Goal: Task Accomplishment & Management: Manage account settings

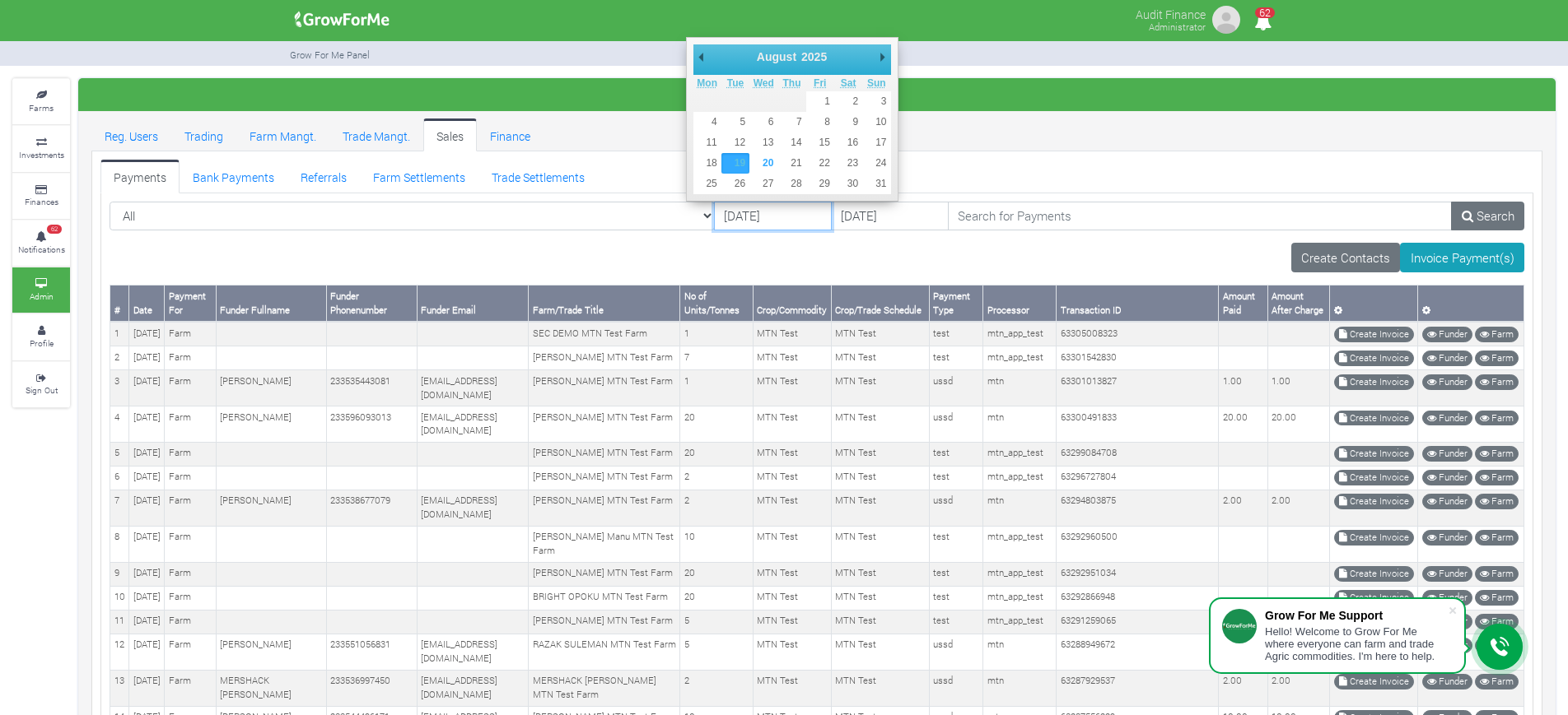
click at [635, 214] on input "[DATE]" at bounding box center [773, 216] width 118 height 29
type input "18/08/2025"
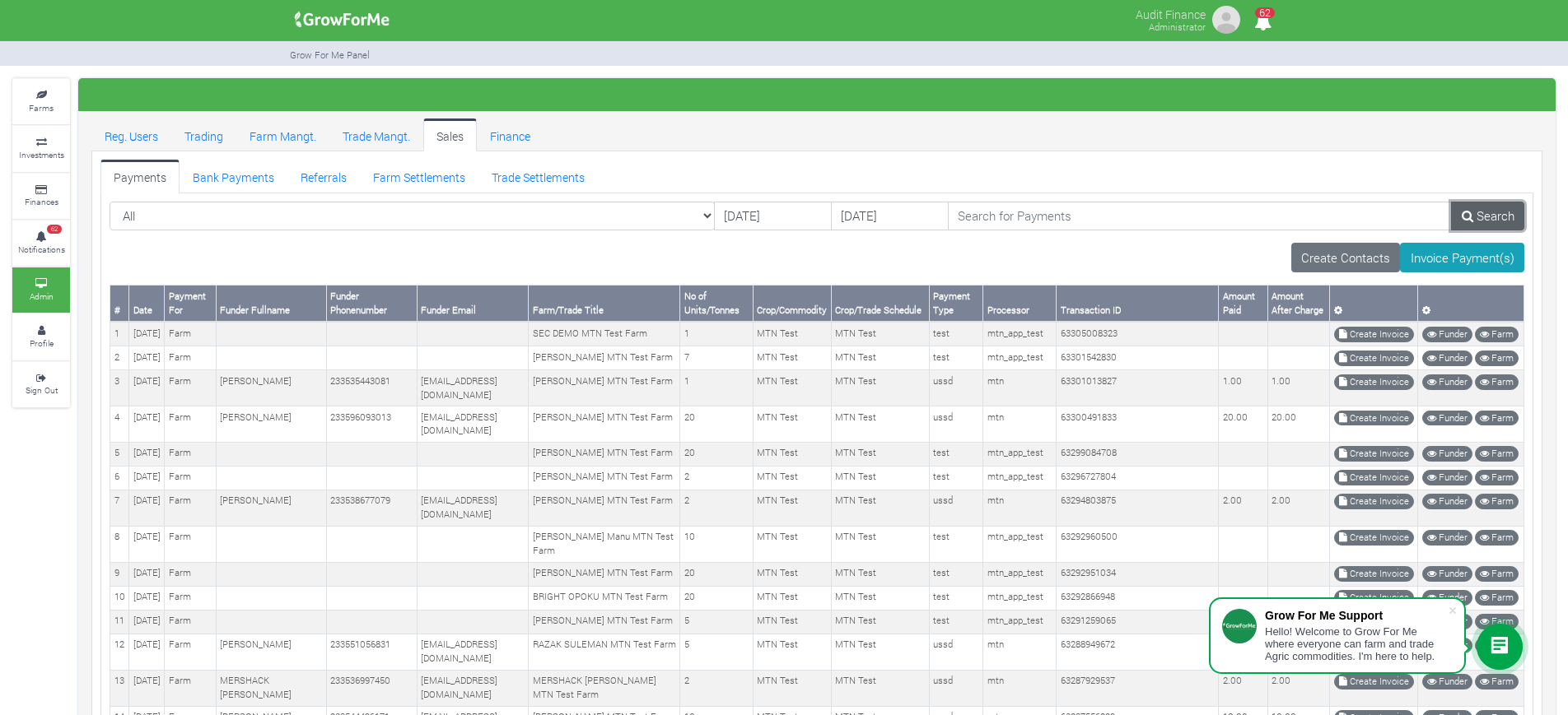
click at [635, 210] on link "Search" at bounding box center [1487, 216] width 74 height 29
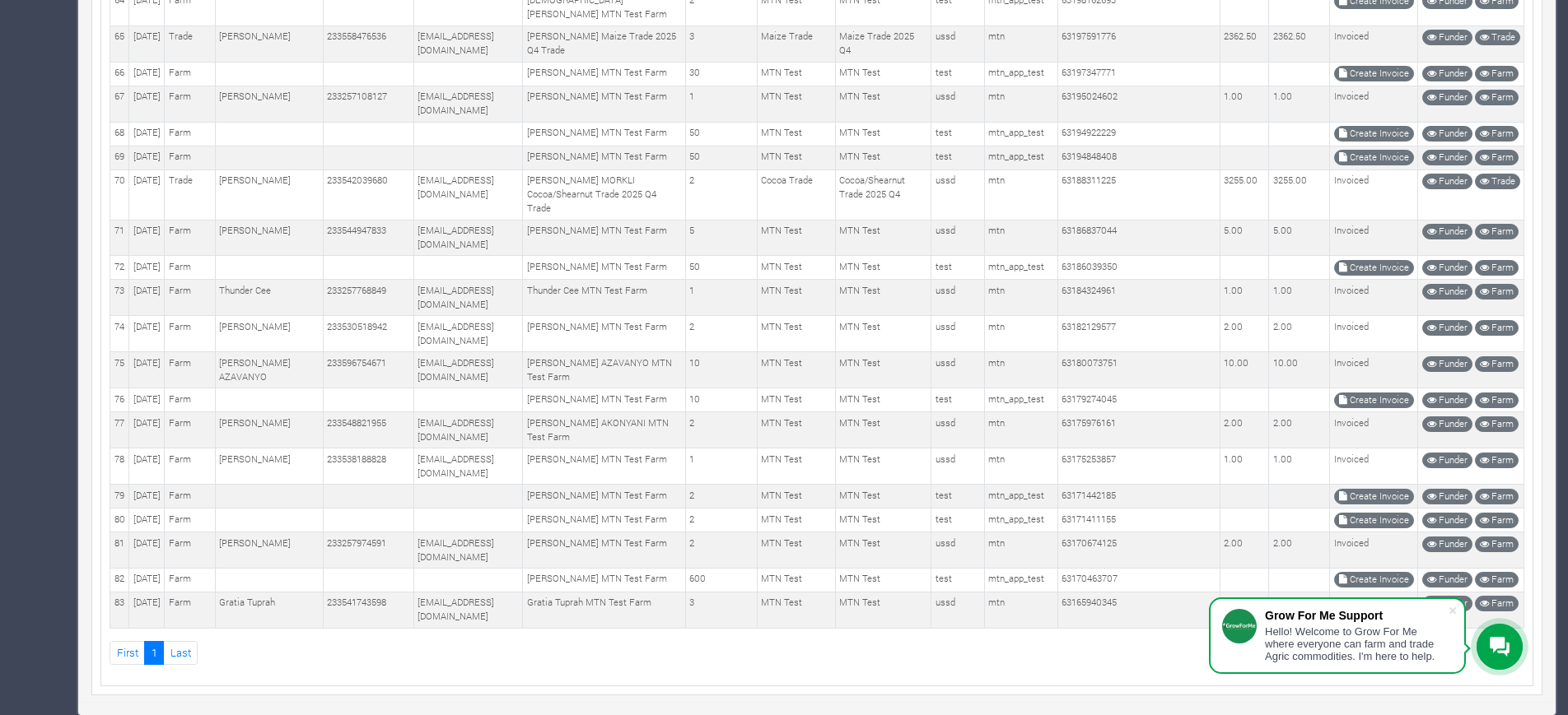
scroll to position [2943, 0]
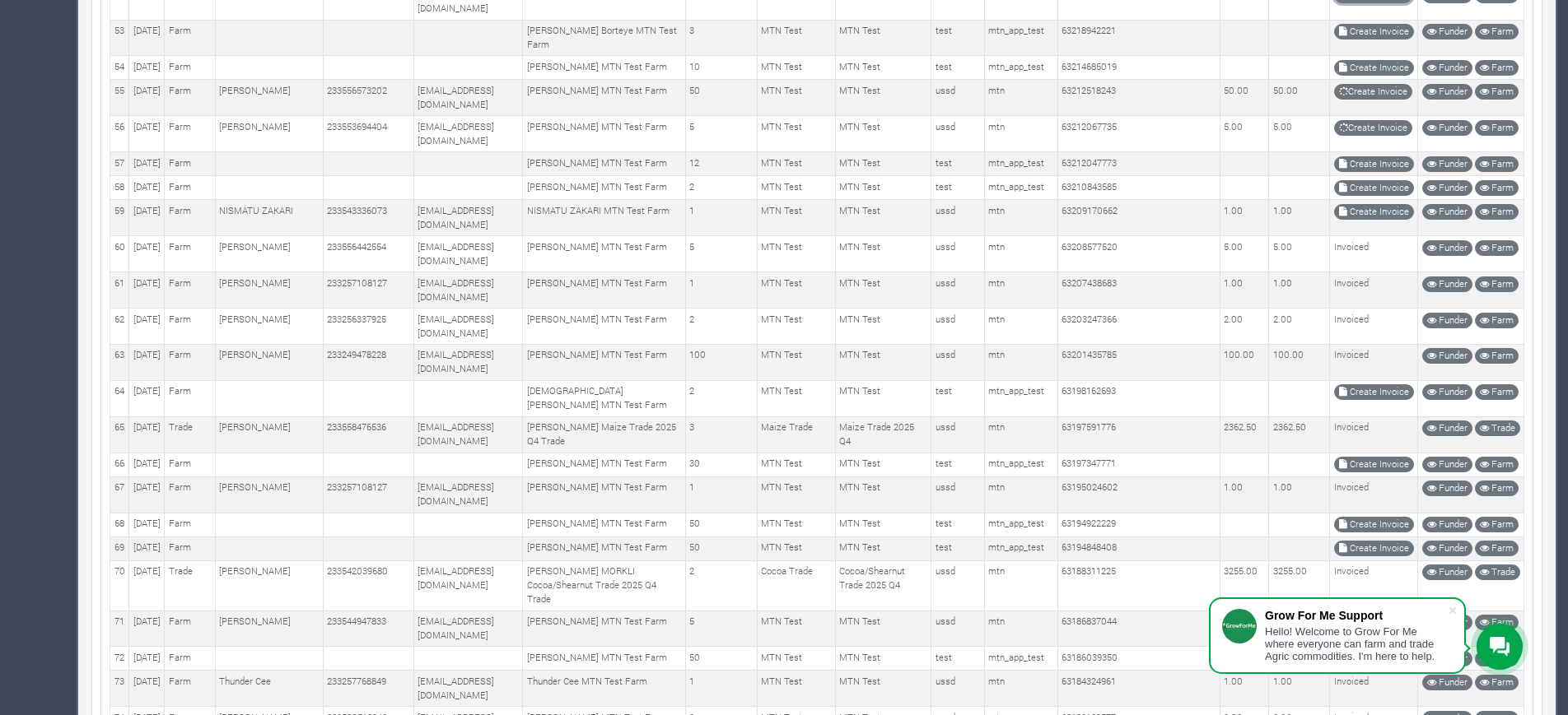
scroll to position [2224, 0]
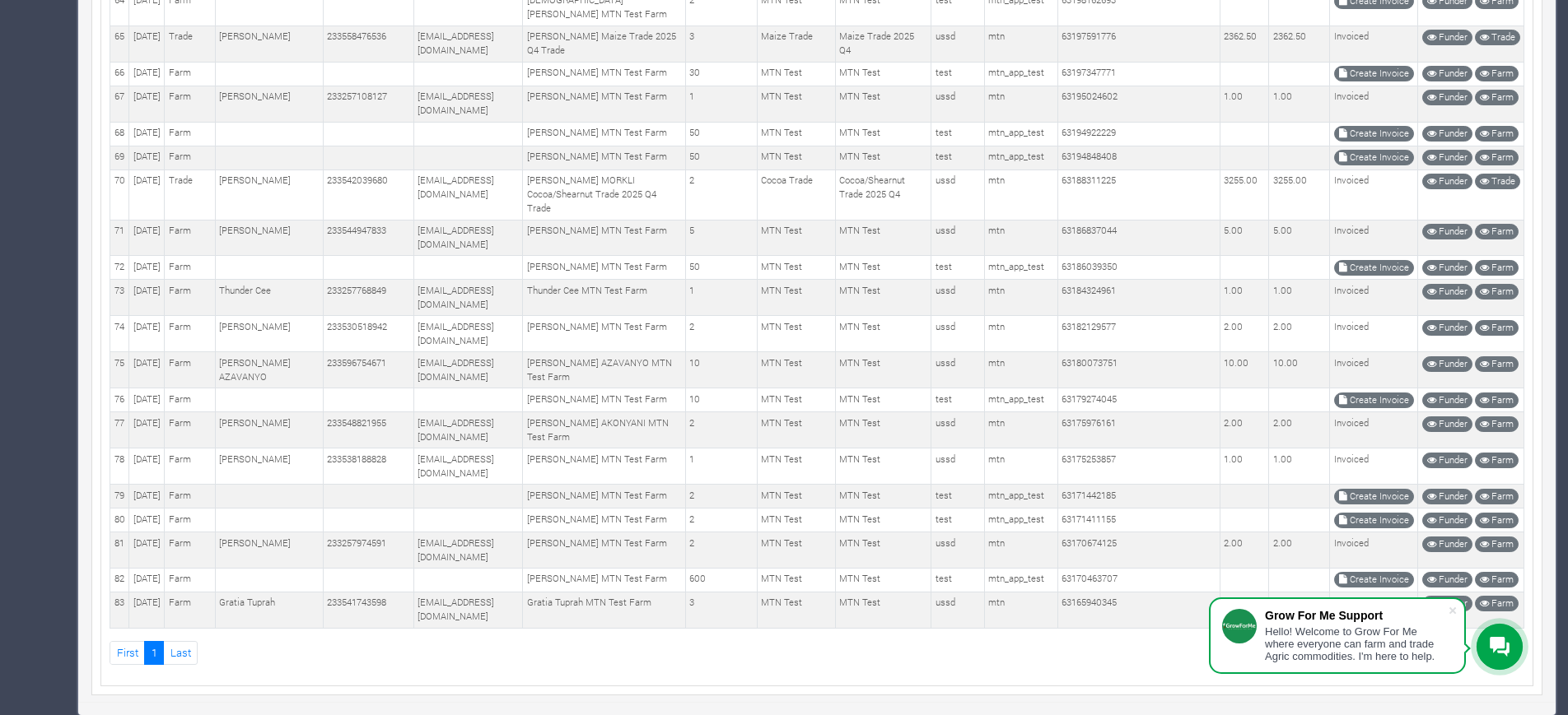
scroll to position [2738, 0]
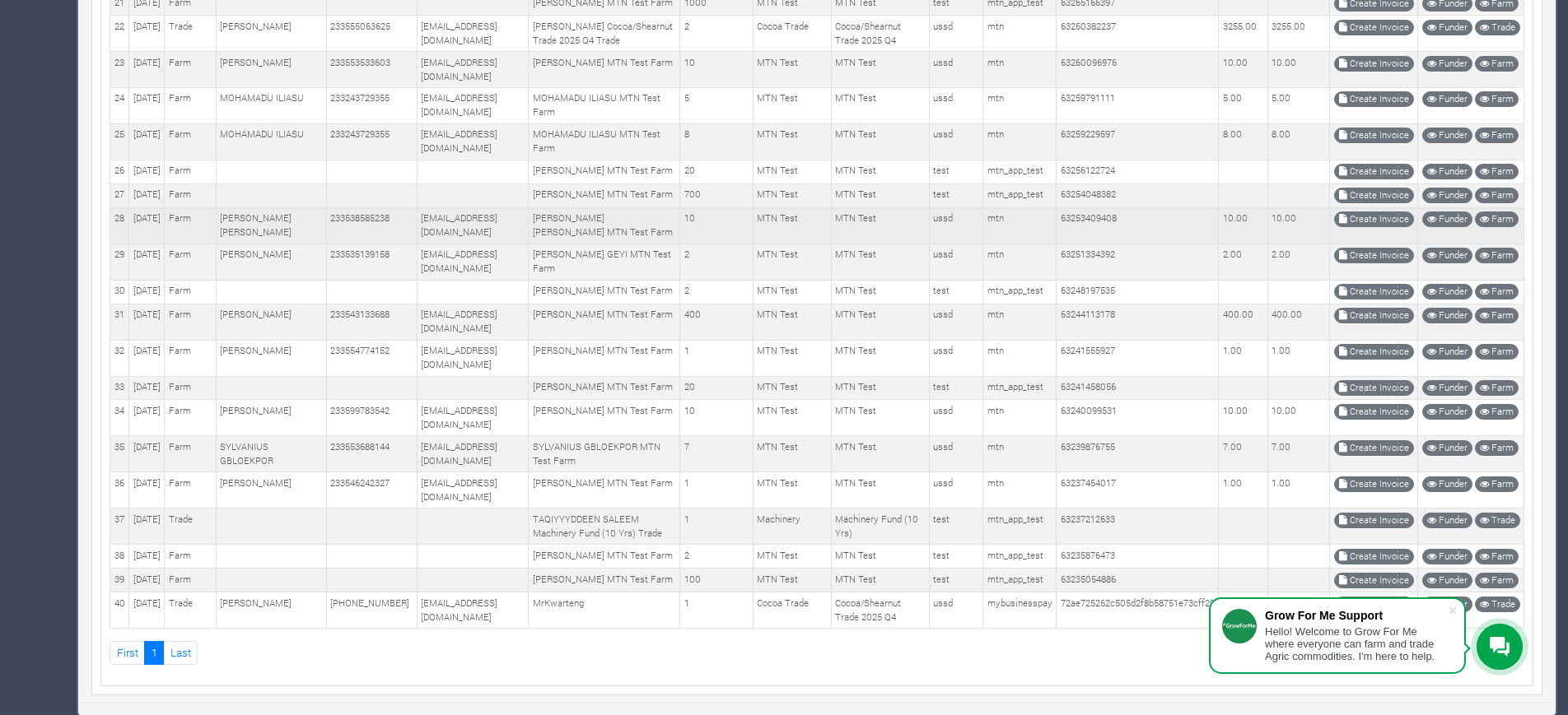
scroll to position [1726, 0]
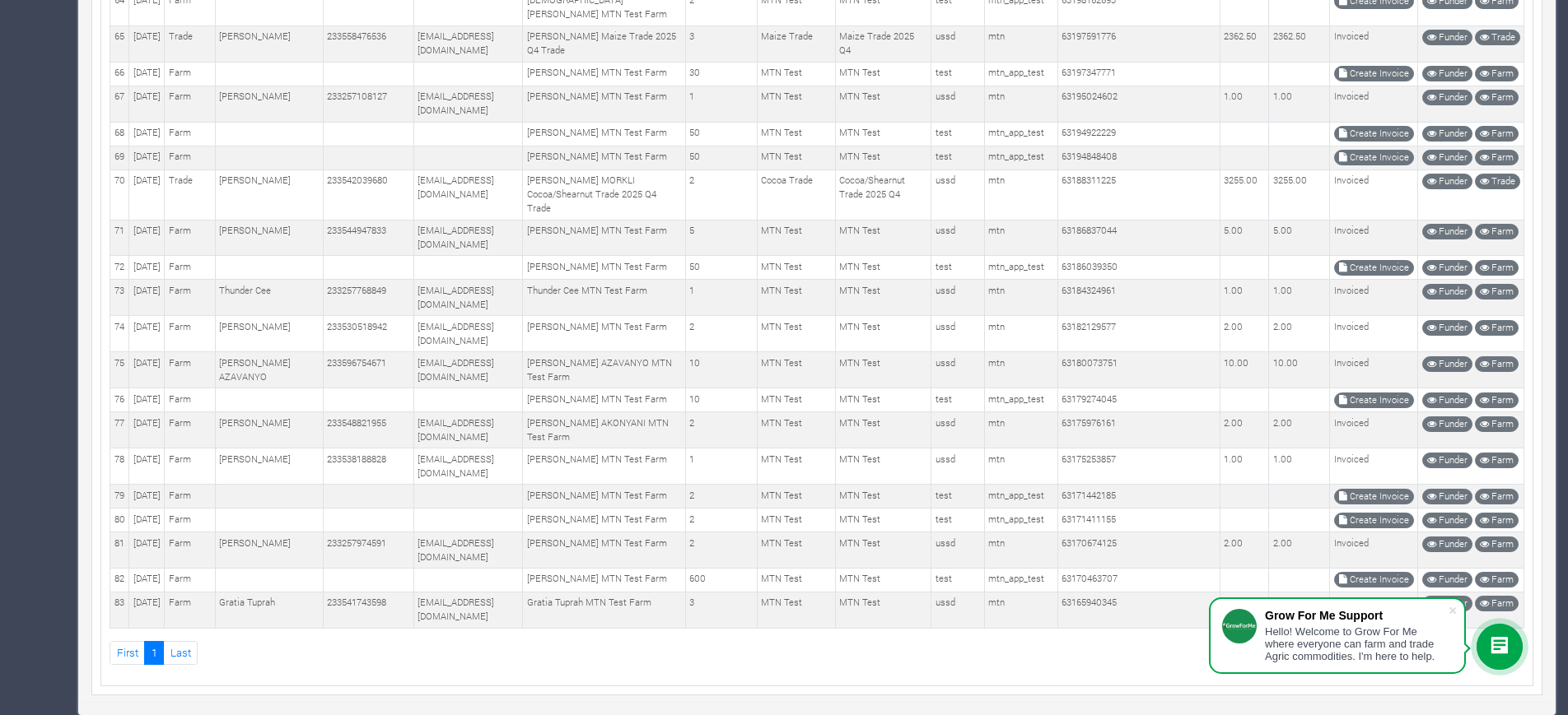
scroll to position [3047, 0]
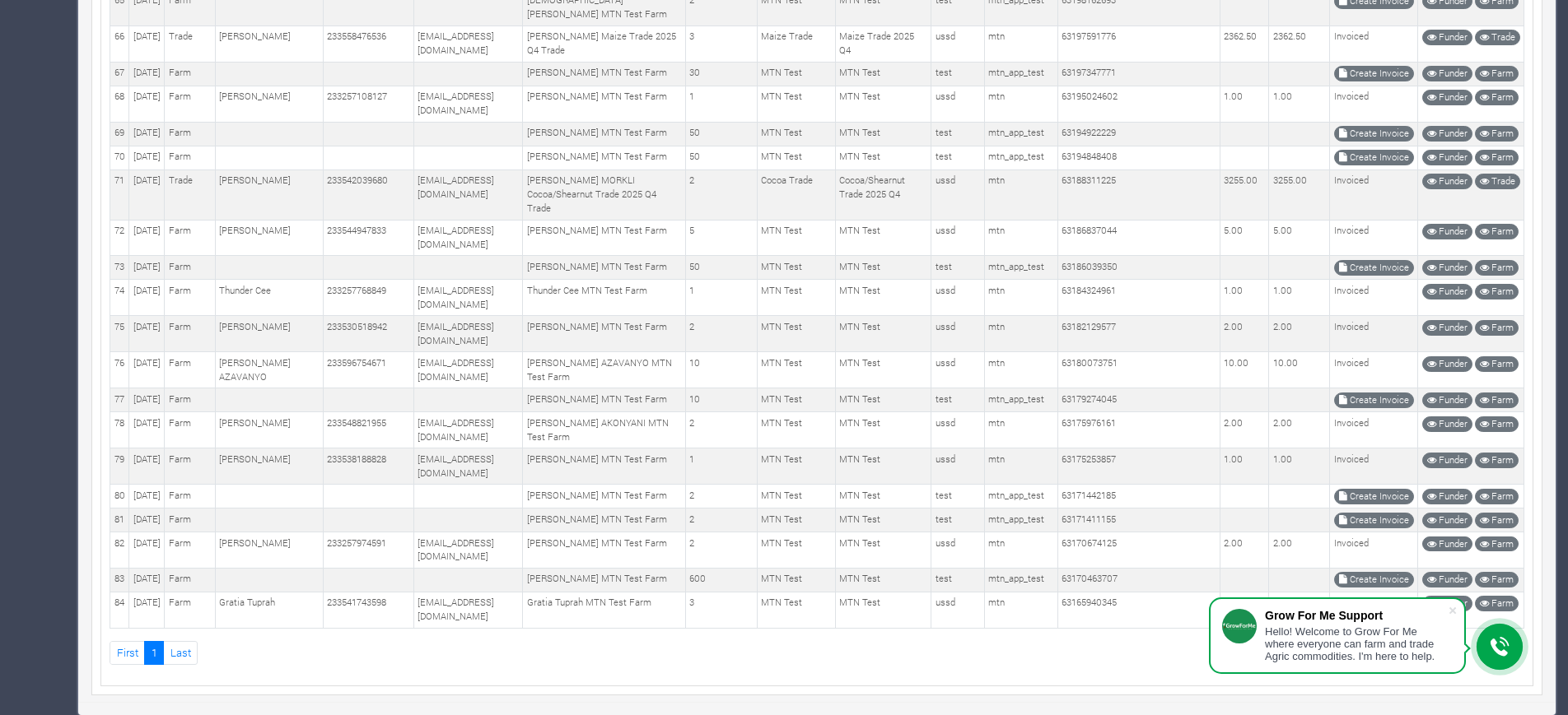
scroll to position [2528, 0]
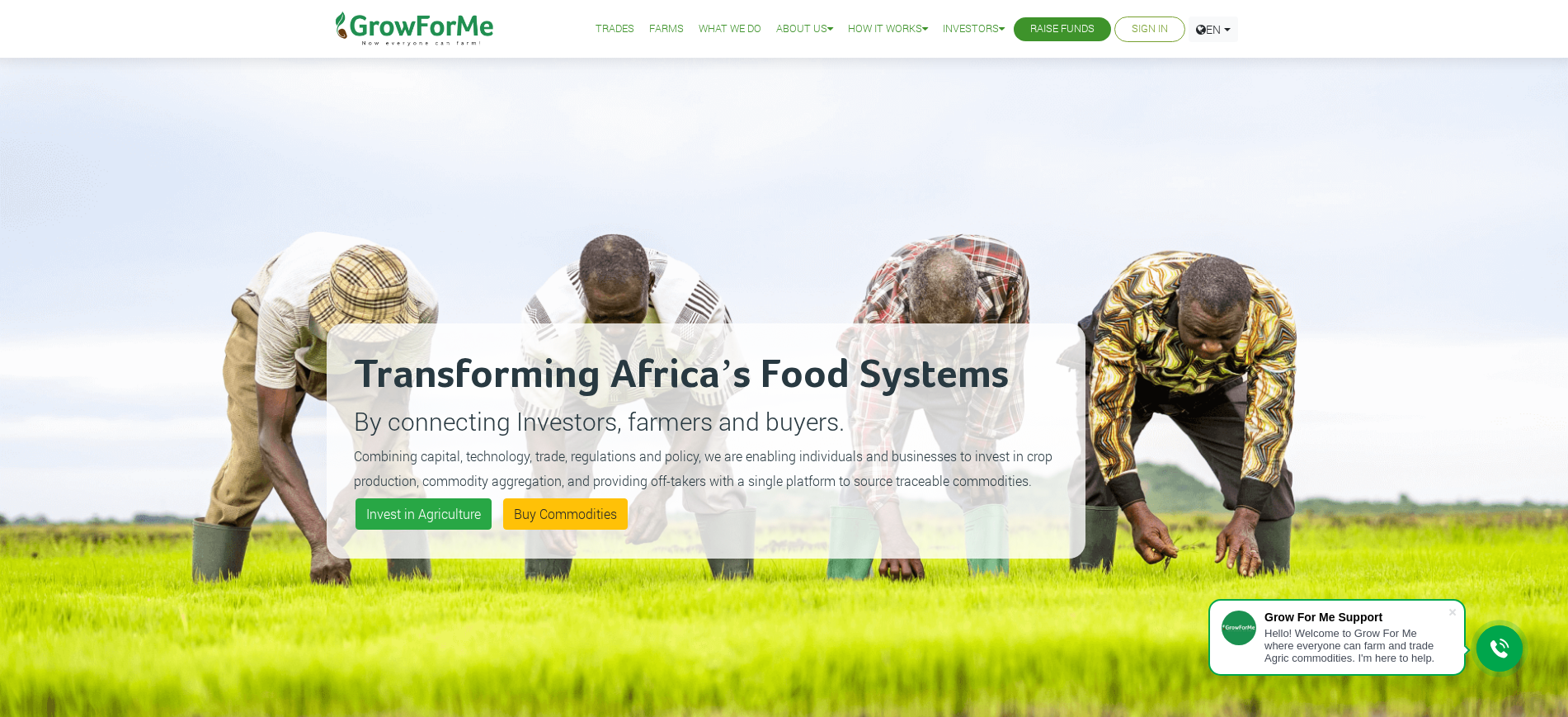
click at [1015, 153] on div "Transforming Africa’s Food Systems By connecting Investors, farmers and buyers.…" at bounding box center [706, 441] width 759 height 717
click at [1135, 24] on link "Sign In" at bounding box center [1150, 30] width 36 height 18
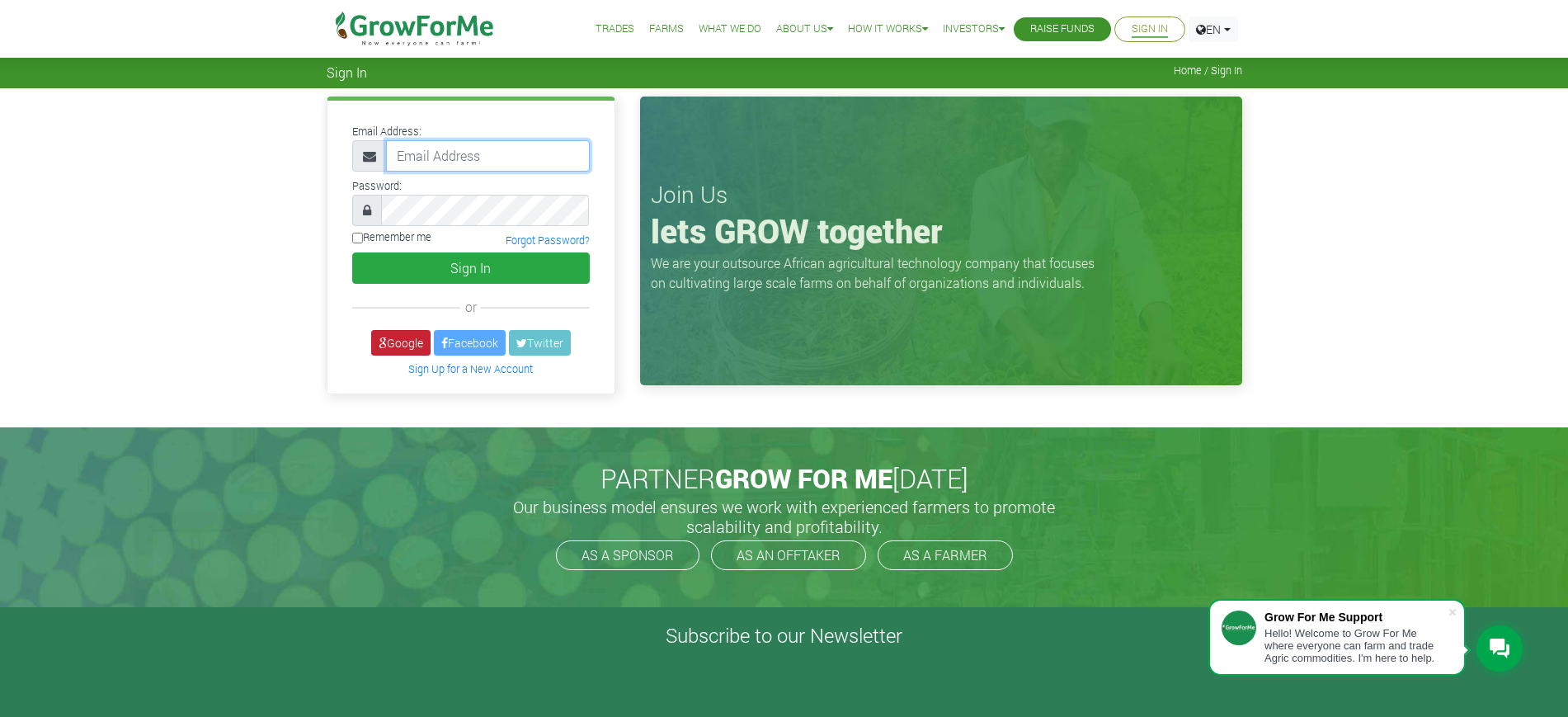
type input "[EMAIL_ADDRESS][DOMAIN_NAME]"
click at [397, 345] on link "Google" at bounding box center [401, 343] width 59 height 26
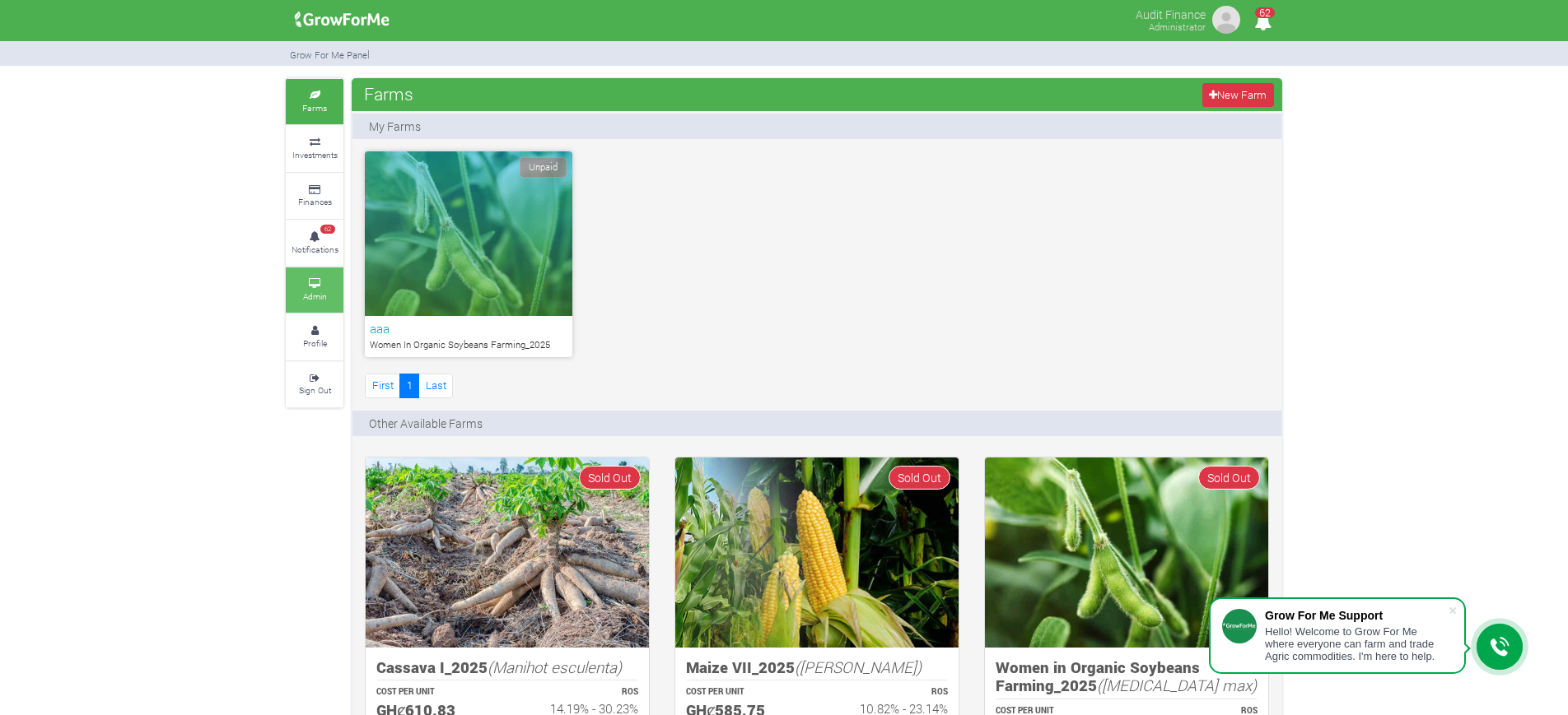
click at [313, 293] on small "Admin" at bounding box center [314, 297] width 24 height 12
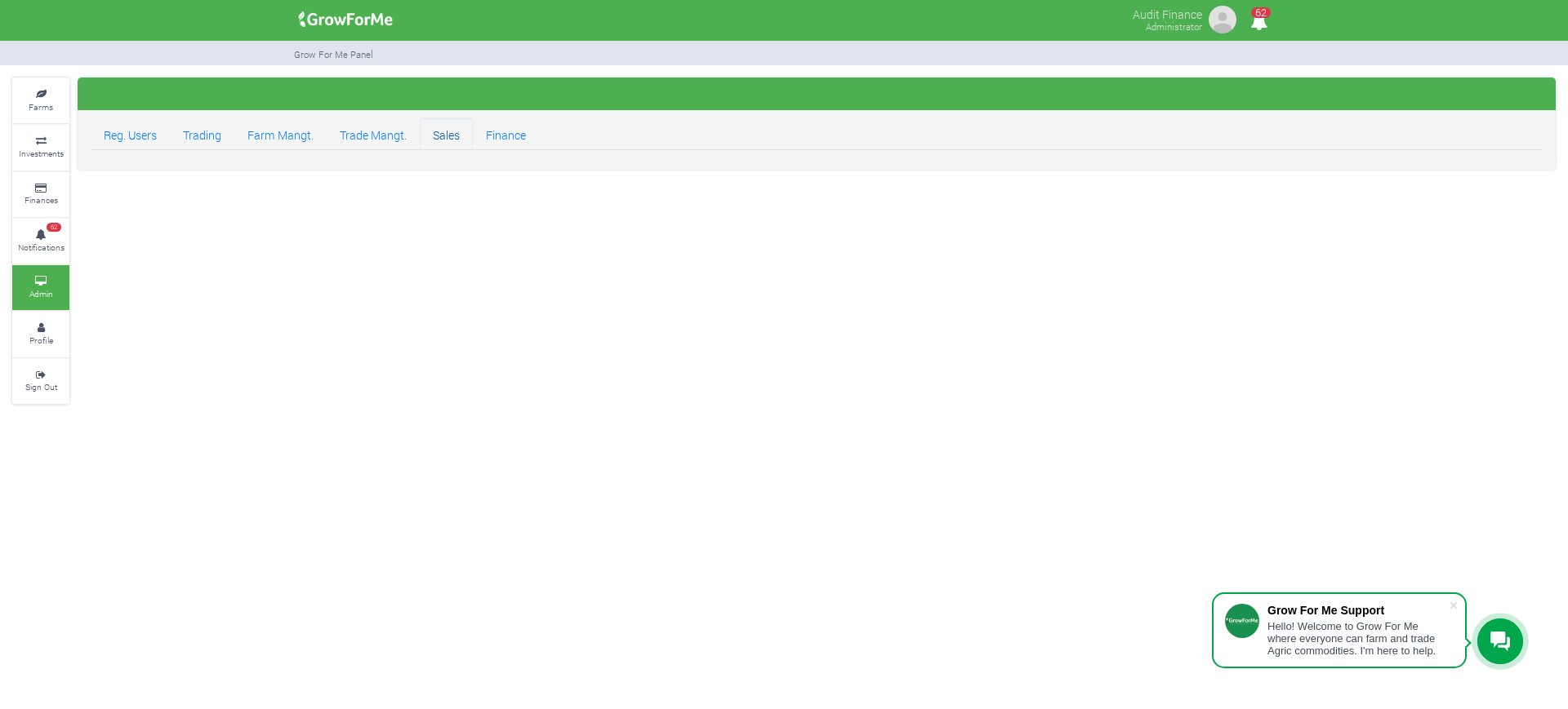
click at [451, 131] on link "Sales" at bounding box center [446, 134] width 53 height 33
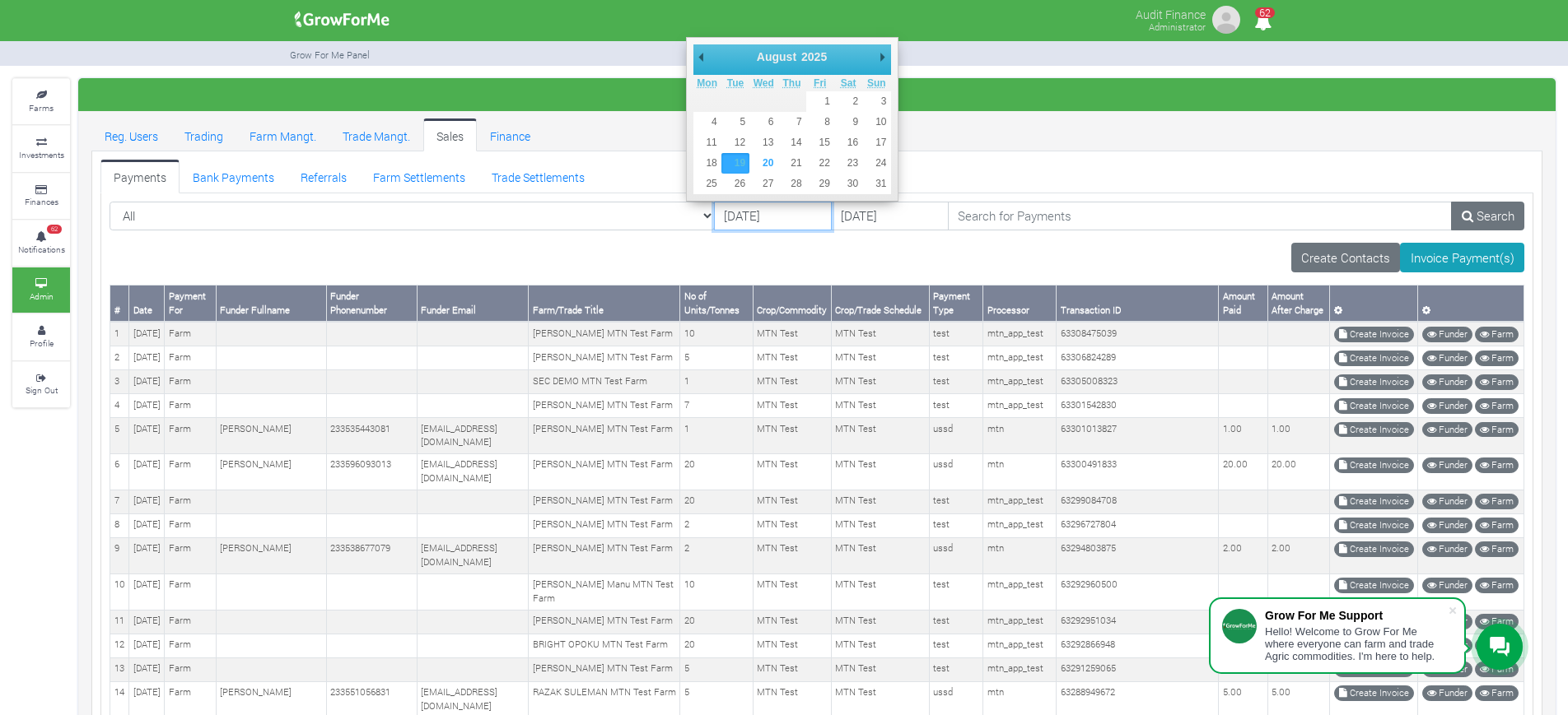
click at [714, 216] on input "19/08/2025" at bounding box center [773, 216] width 118 height 29
type input "[DATE]"
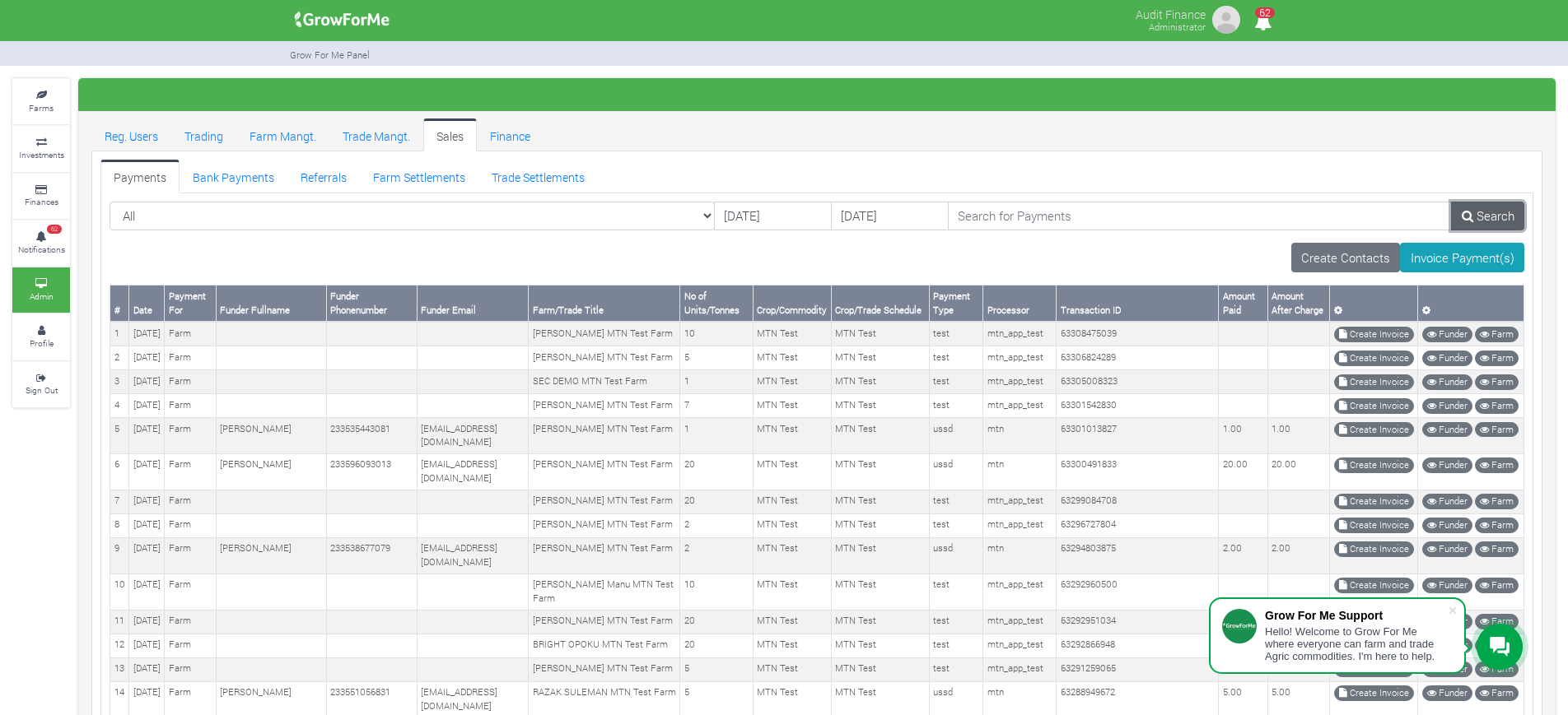
click at [1502, 214] on link "Search" at bounding box center [1487, 216] width 74 height 29
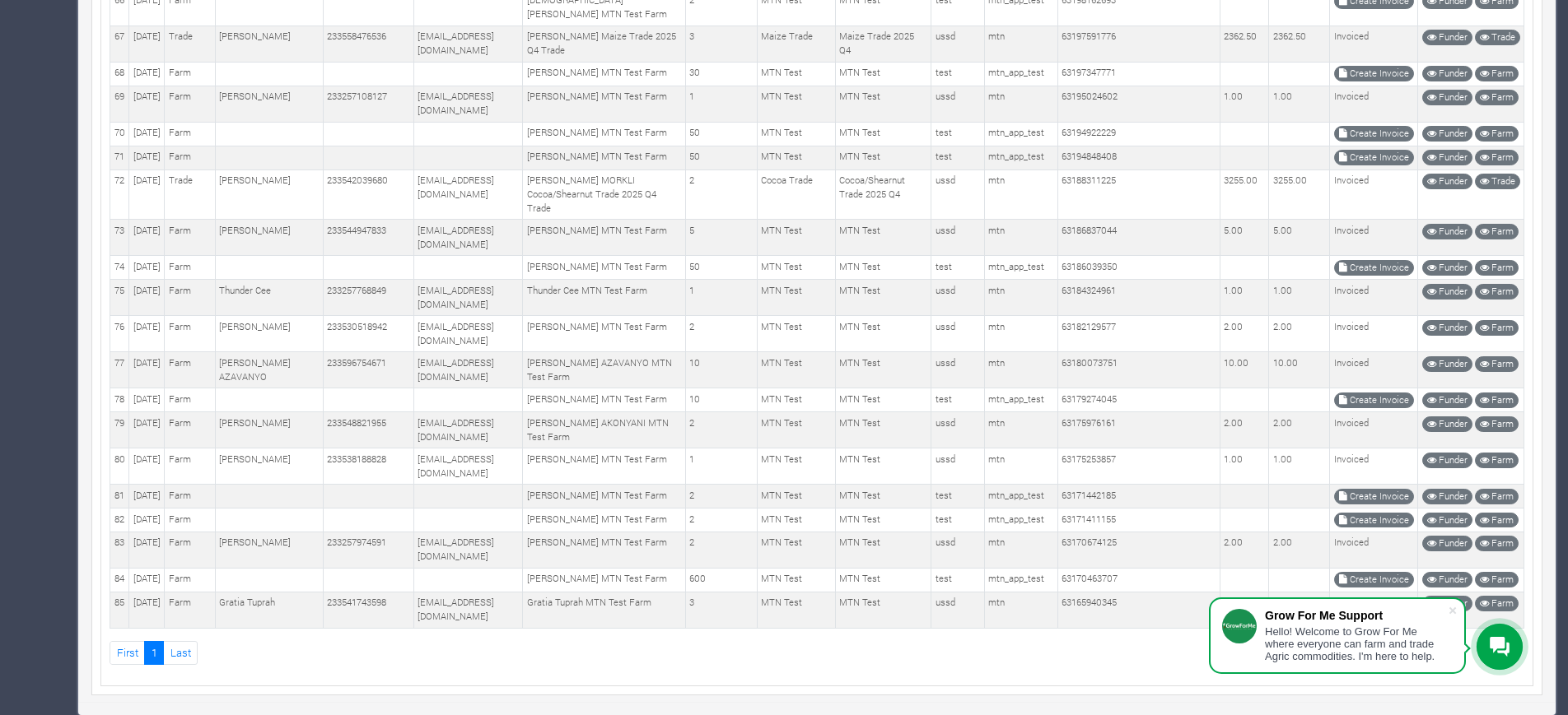
scroll to position [2471, 0]
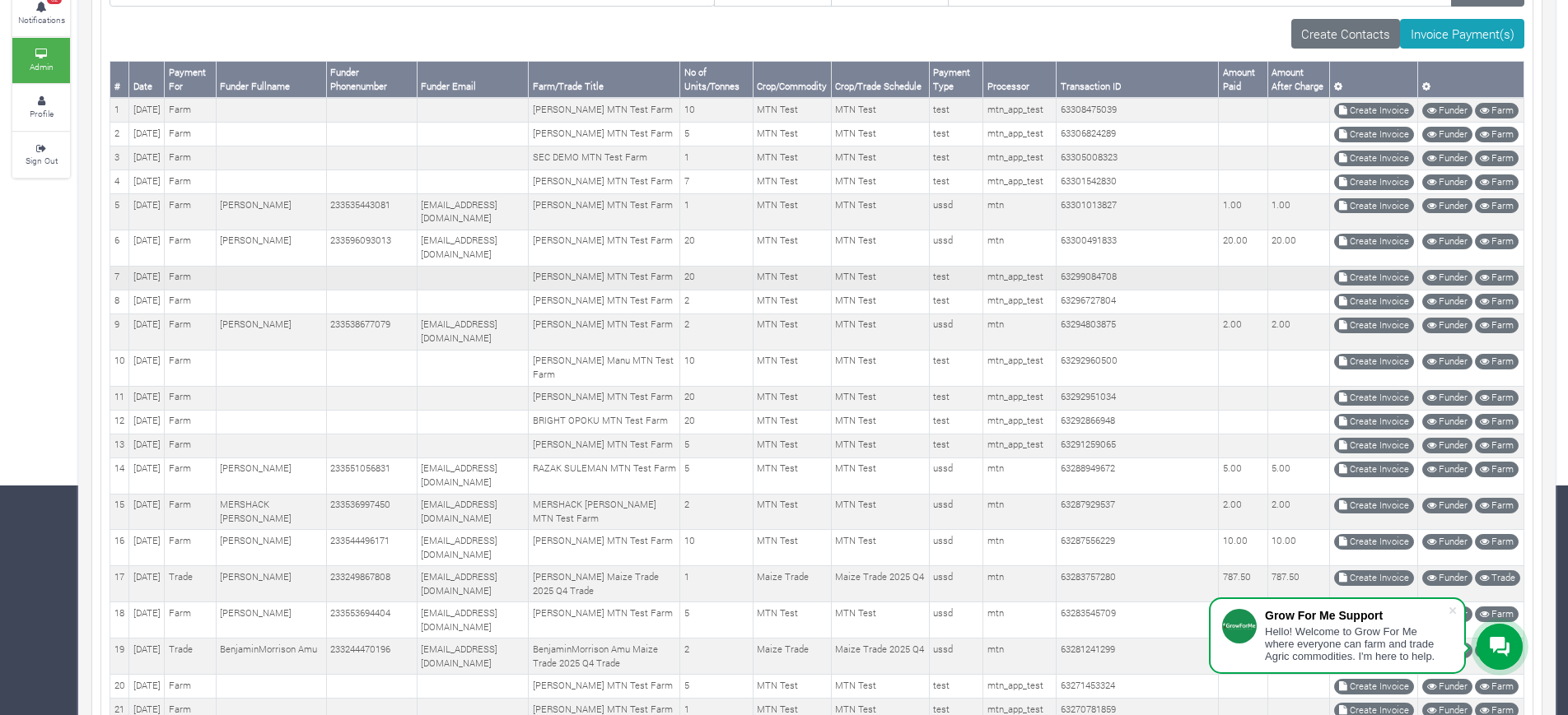
scroll to position [112, 0]
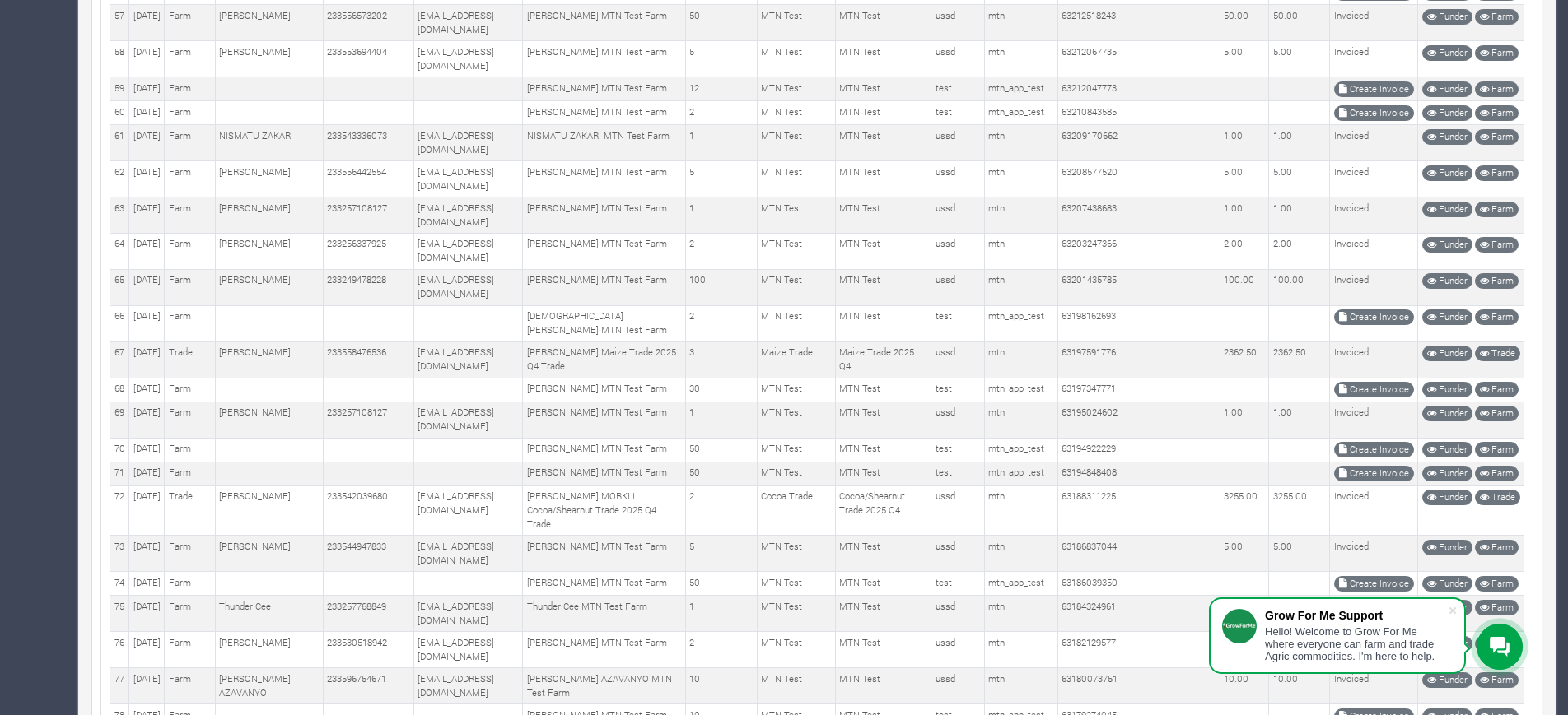
scroll to position [2062, 0]
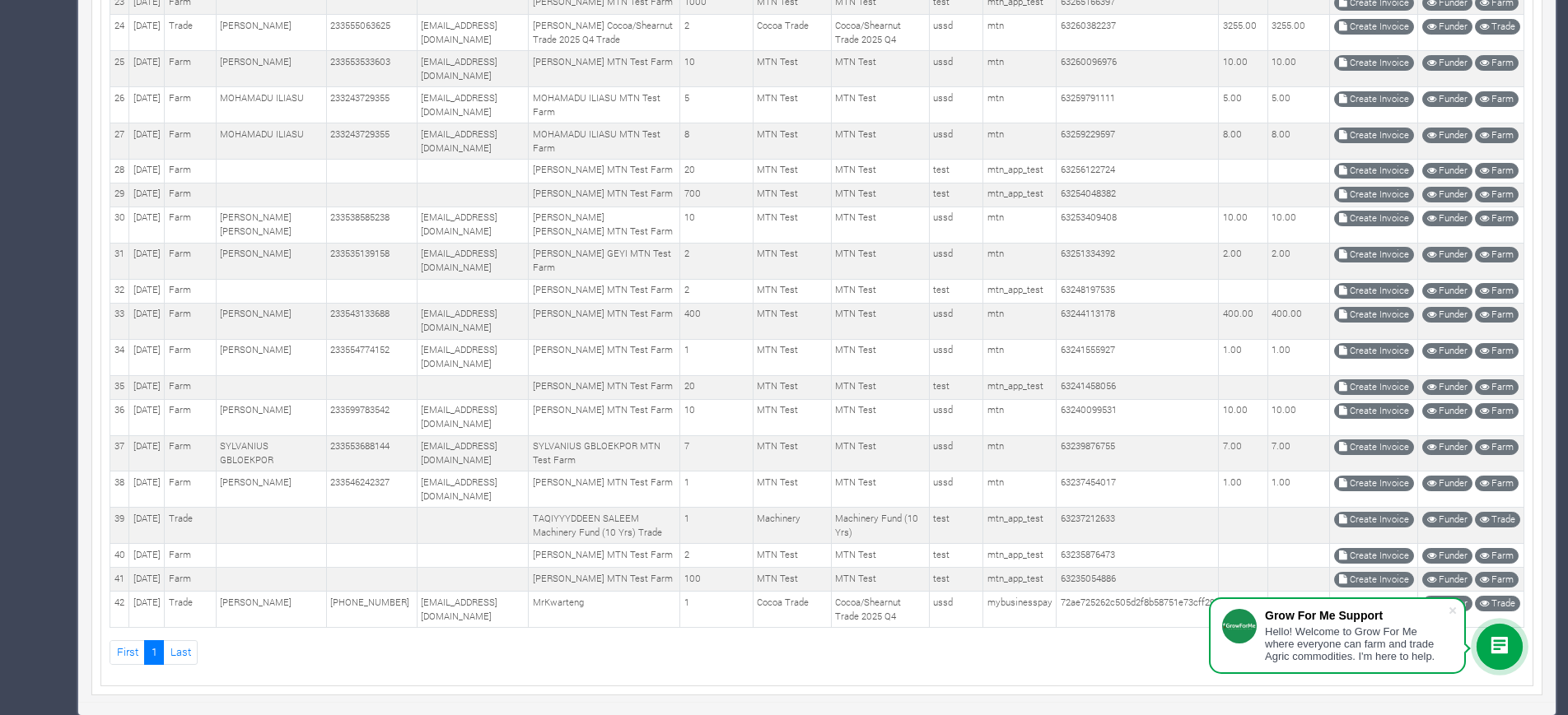
scroll to position [1826, 0]
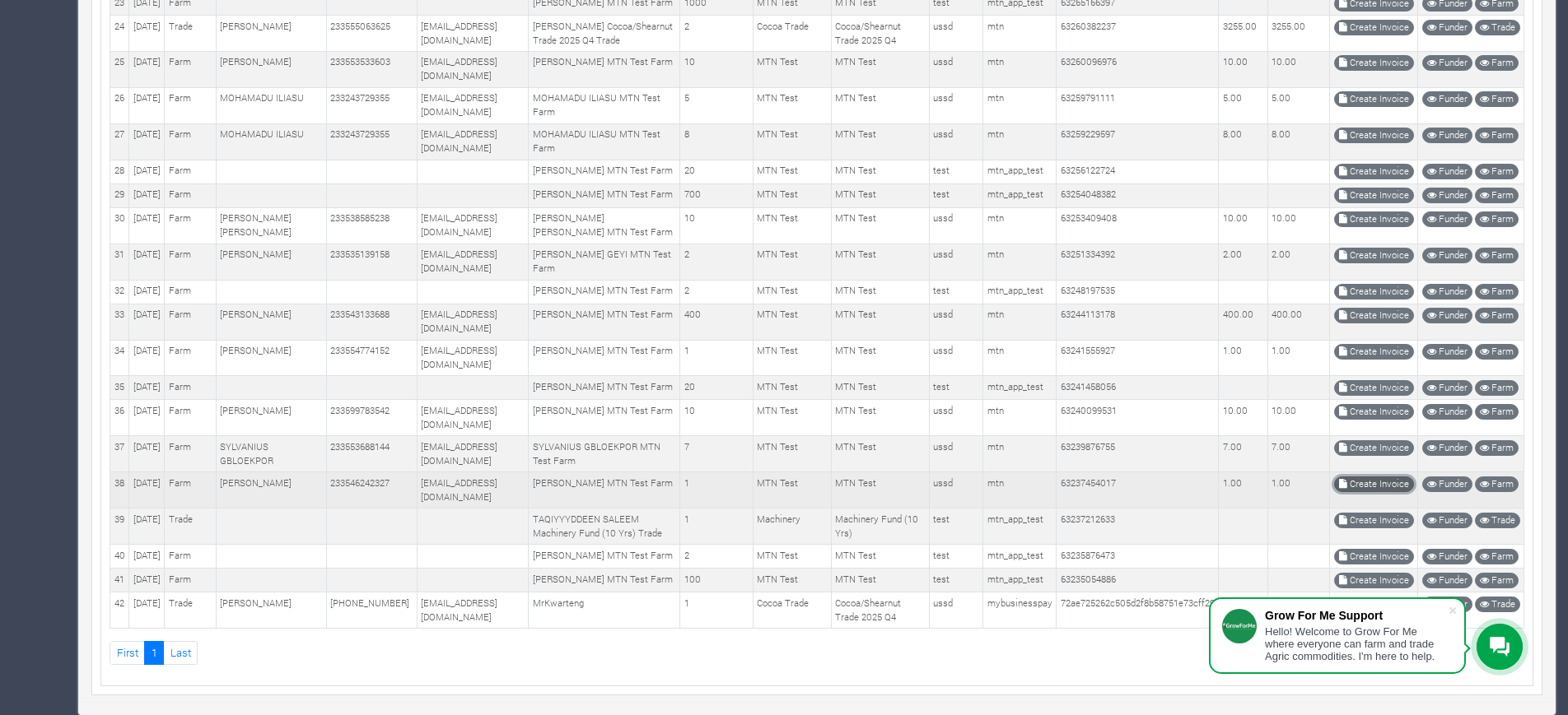
click at [1373, 476] on link "Create Invoice" at bounding box center [1373, 484] width 80 height 16
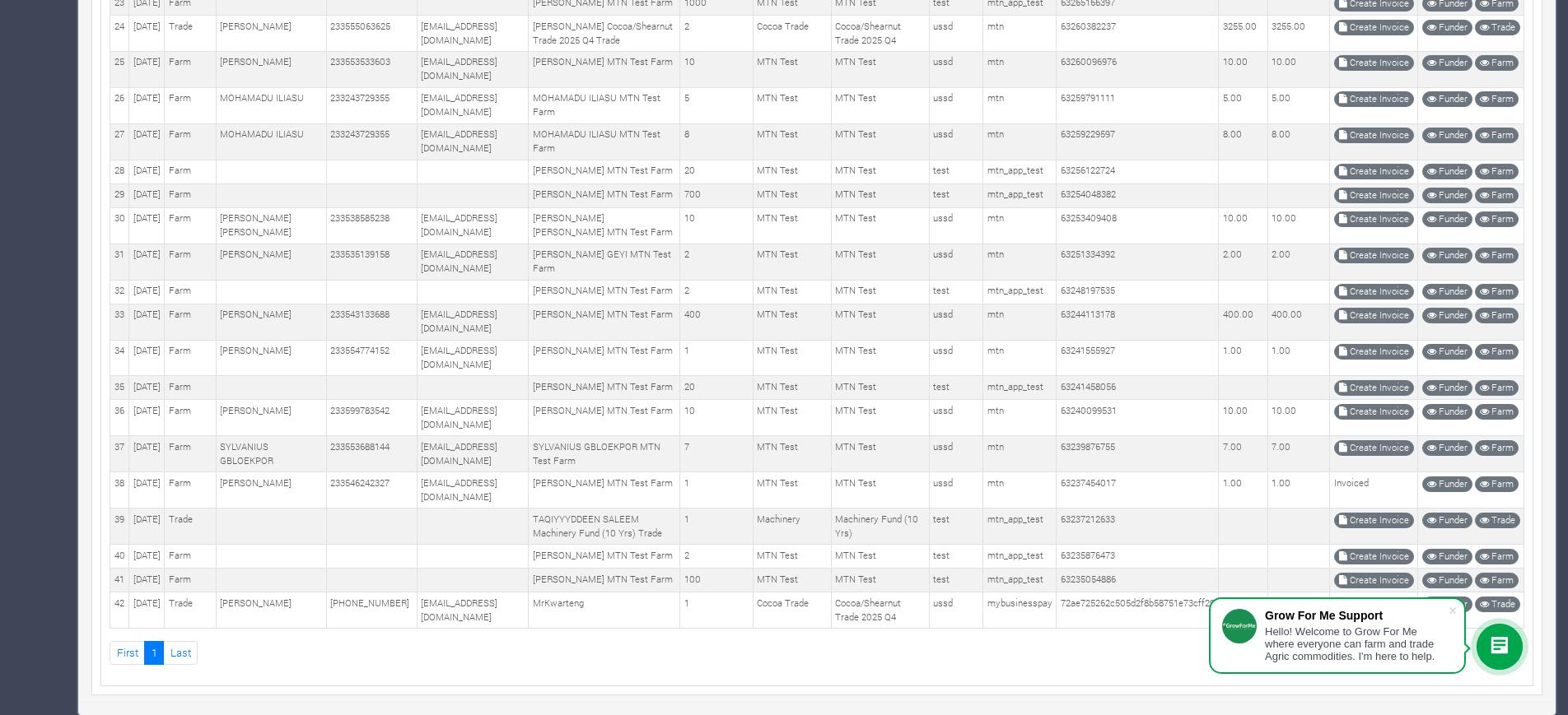
scroll to position [1826, 0]
click at [1370, 440] on link "Create Invoice" at bounding box center [1373, 448] width 80 height 16
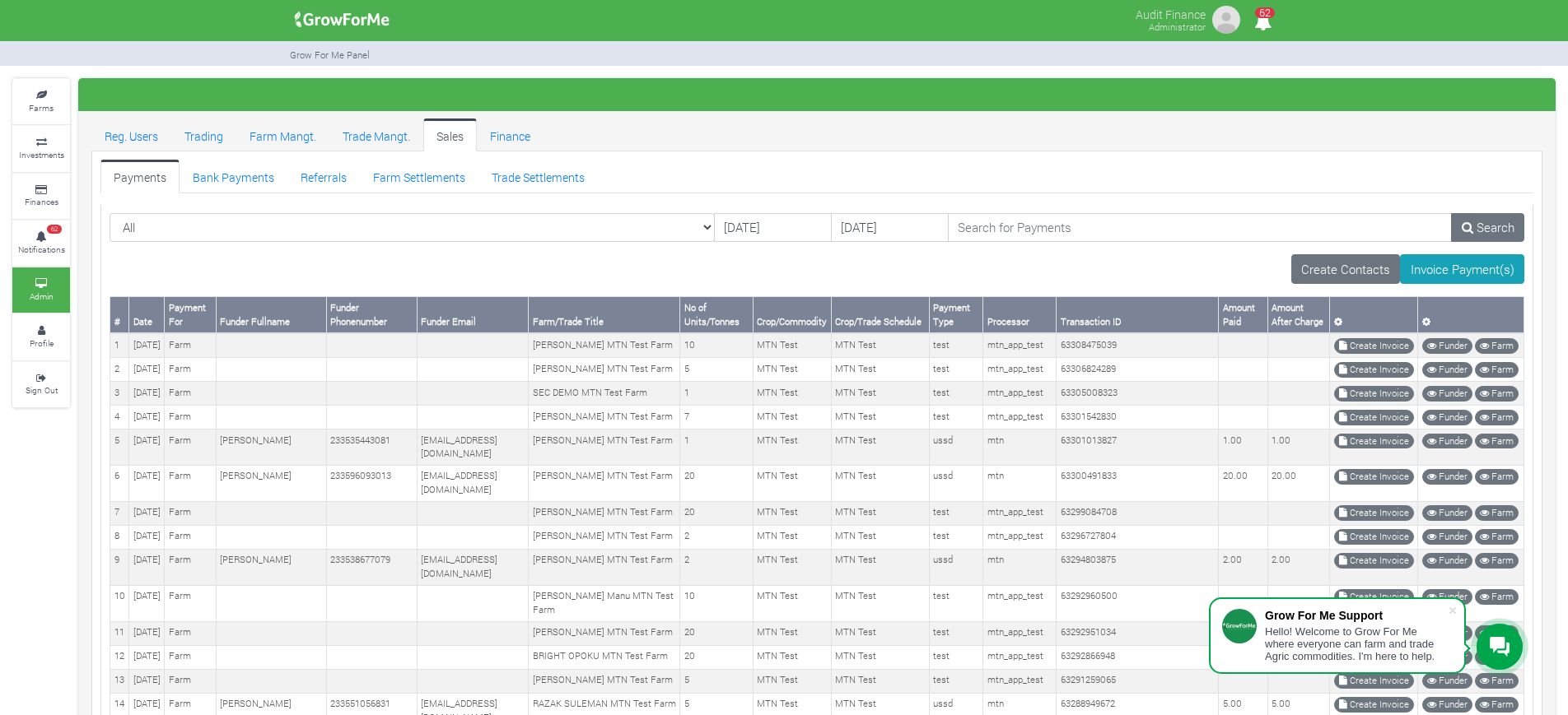
scroll to position [1826, 0]
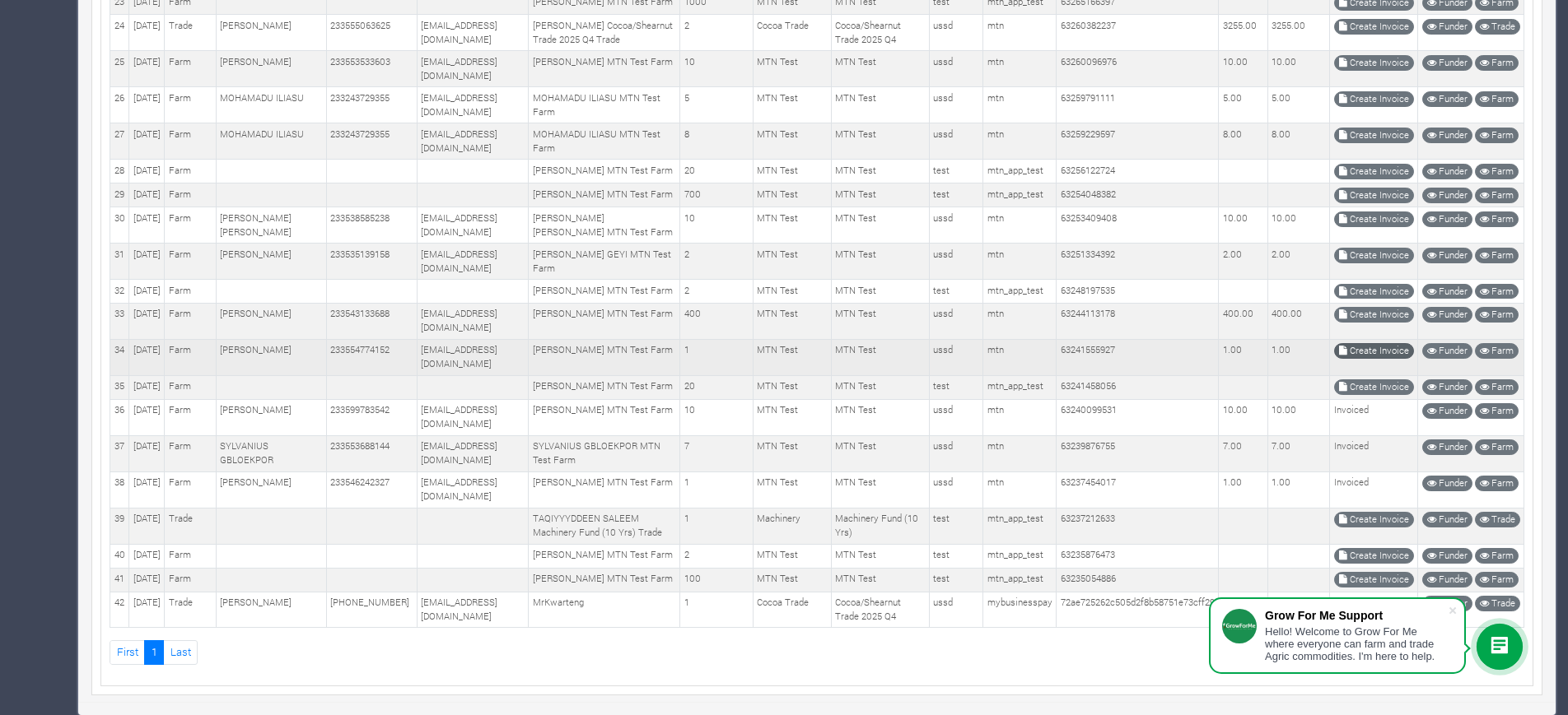
scroll to position [1706, 0]
click at [1390, 344] on link "Create Invoice" at bounding box center [1373, 352] width 80 height 16
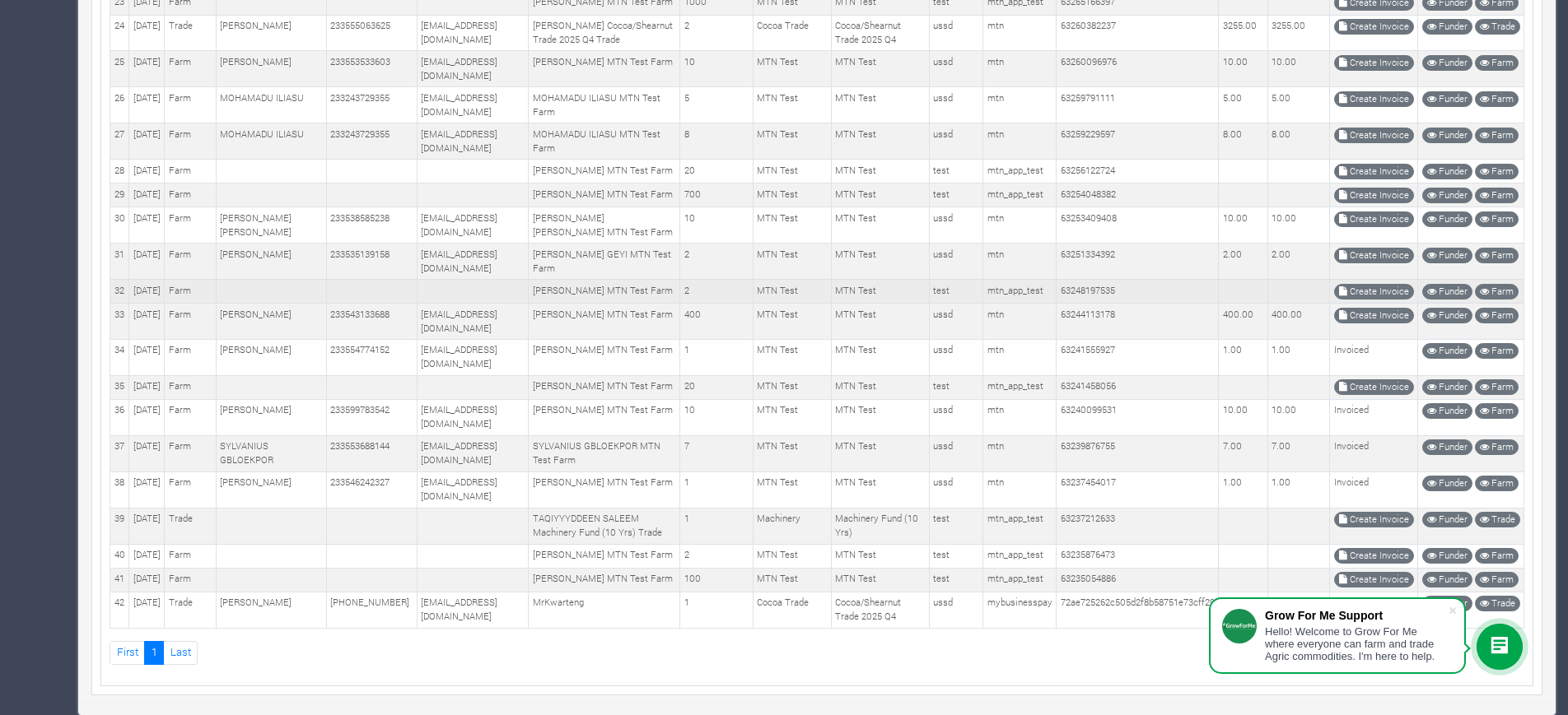
scroll to position [1819, 0]
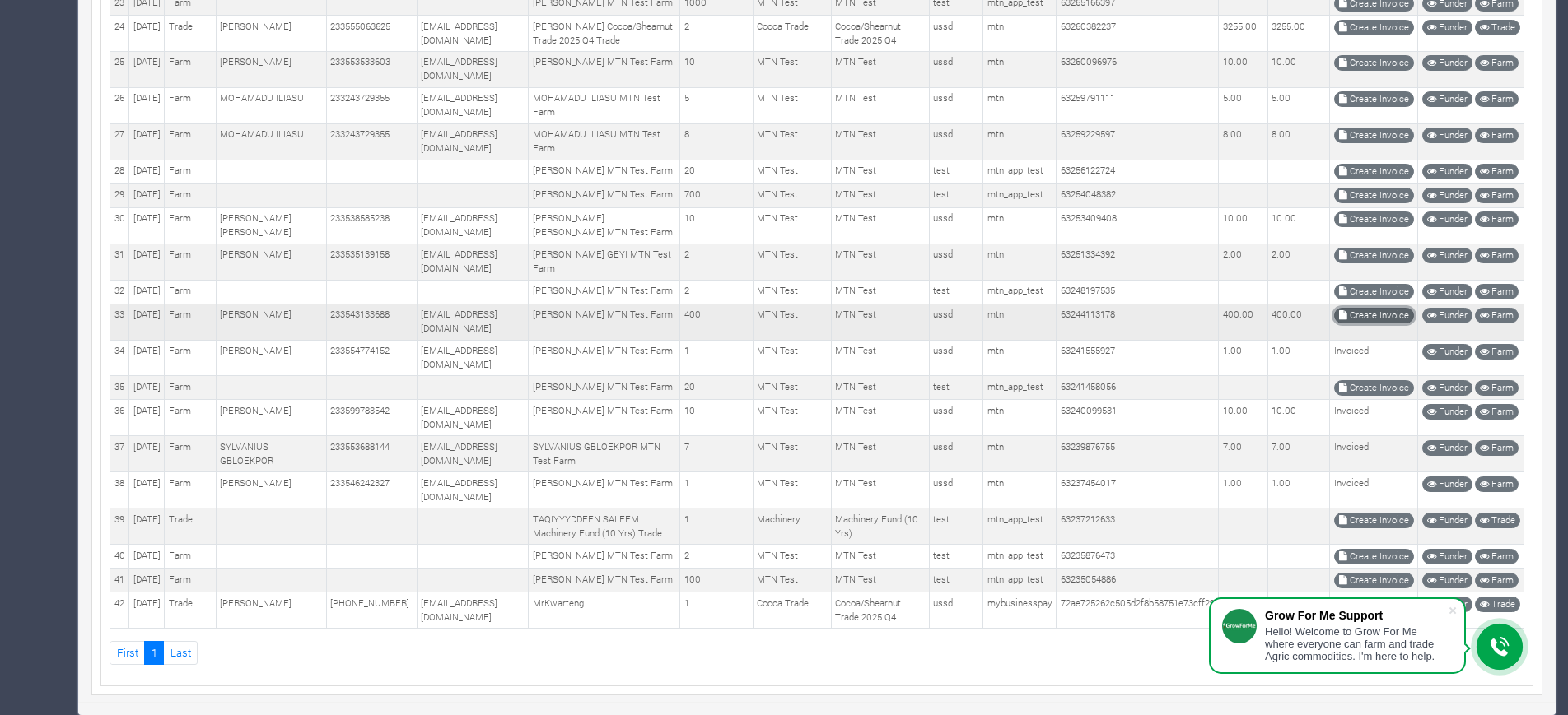
click at [1357, 307] on link "Create Invoice" at bounding box center [1373, 315] width 80 height 16
click at [1376, 248] on link "Create Invoice" at bounding box center [1373, 255] width 80 height 16
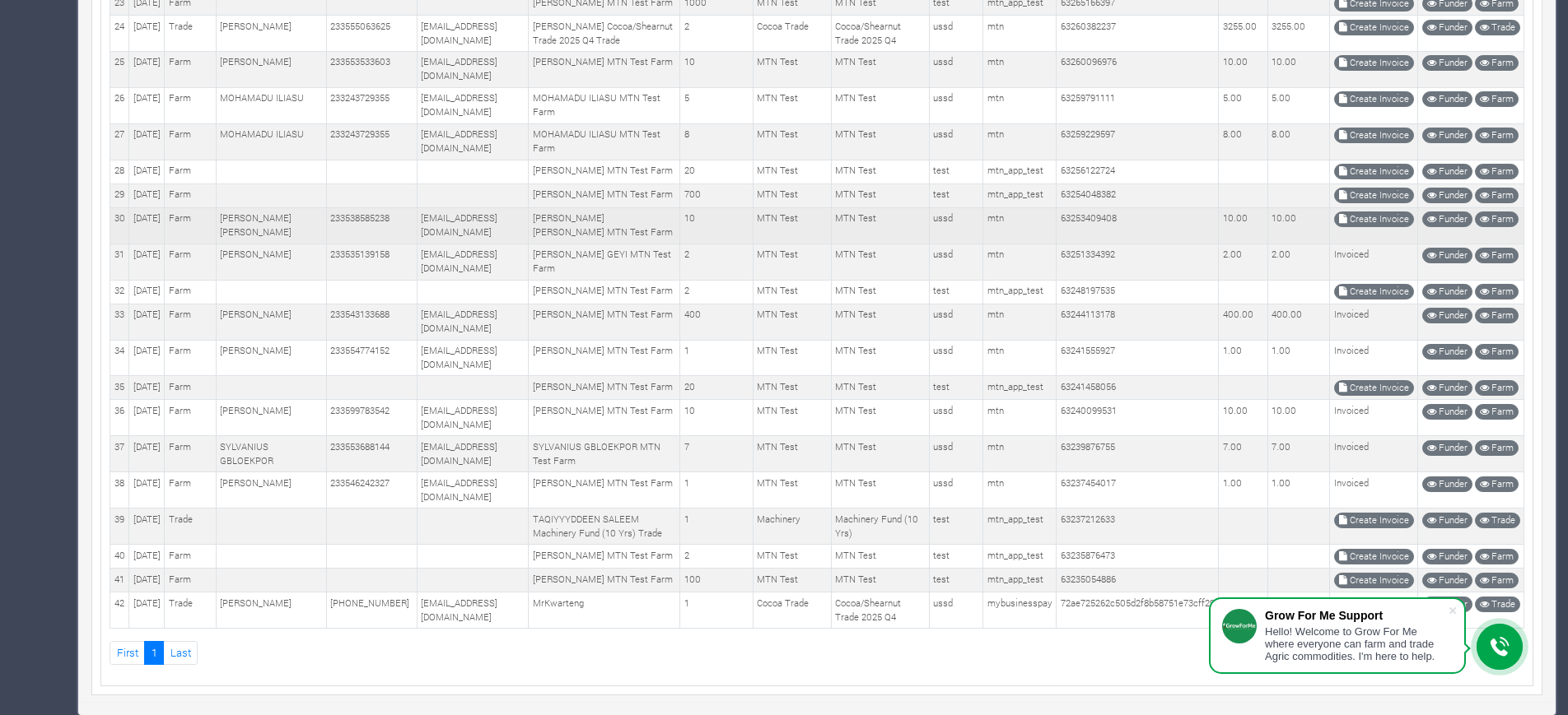
scroll to position [1594, 0]
click at [1372, 224] on link "Create Invoice" at bounding box center [1373, 219] width 80 height 16
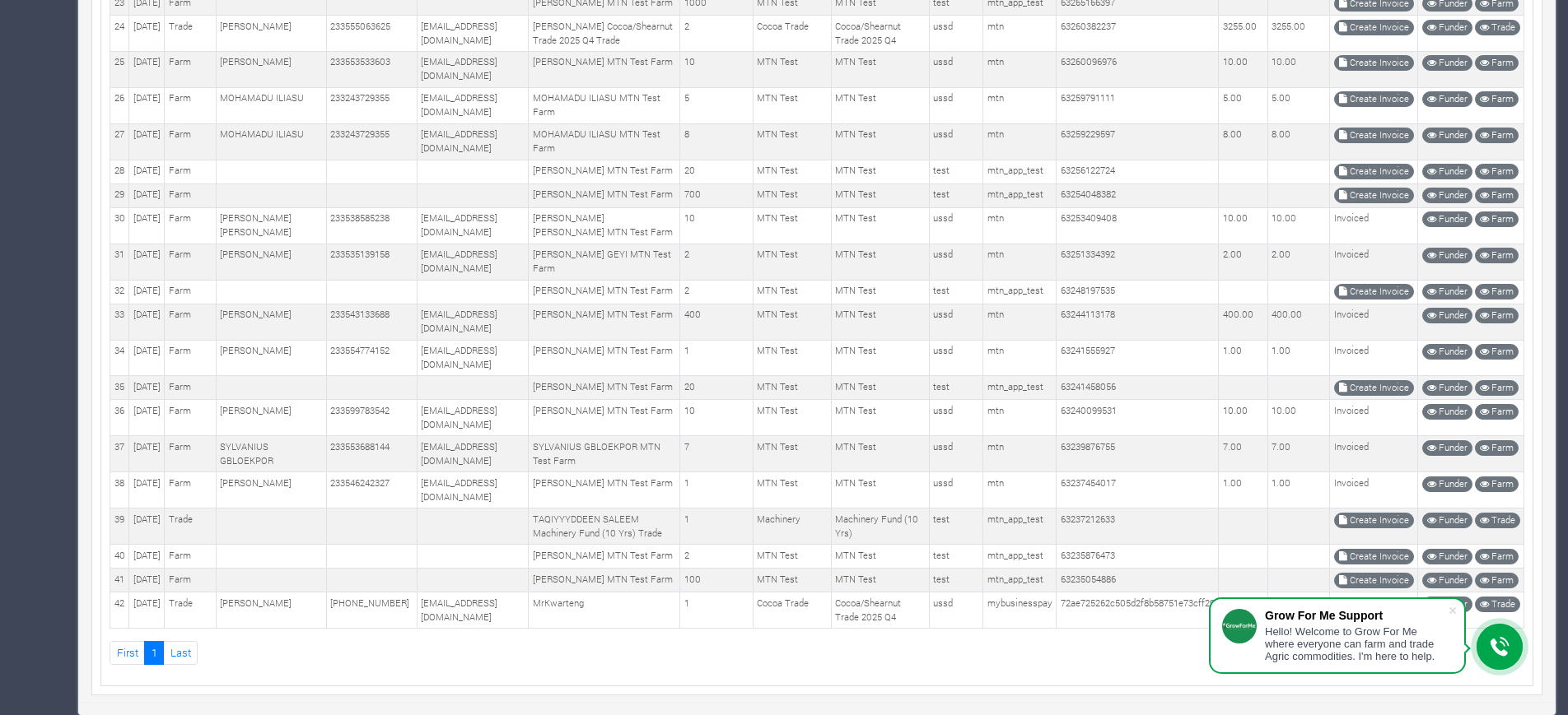
scroll to position [1475, 0]
click at [1379, 143] on link "Create Invoice" at bounding box center [1373, 136] width 80 height 16
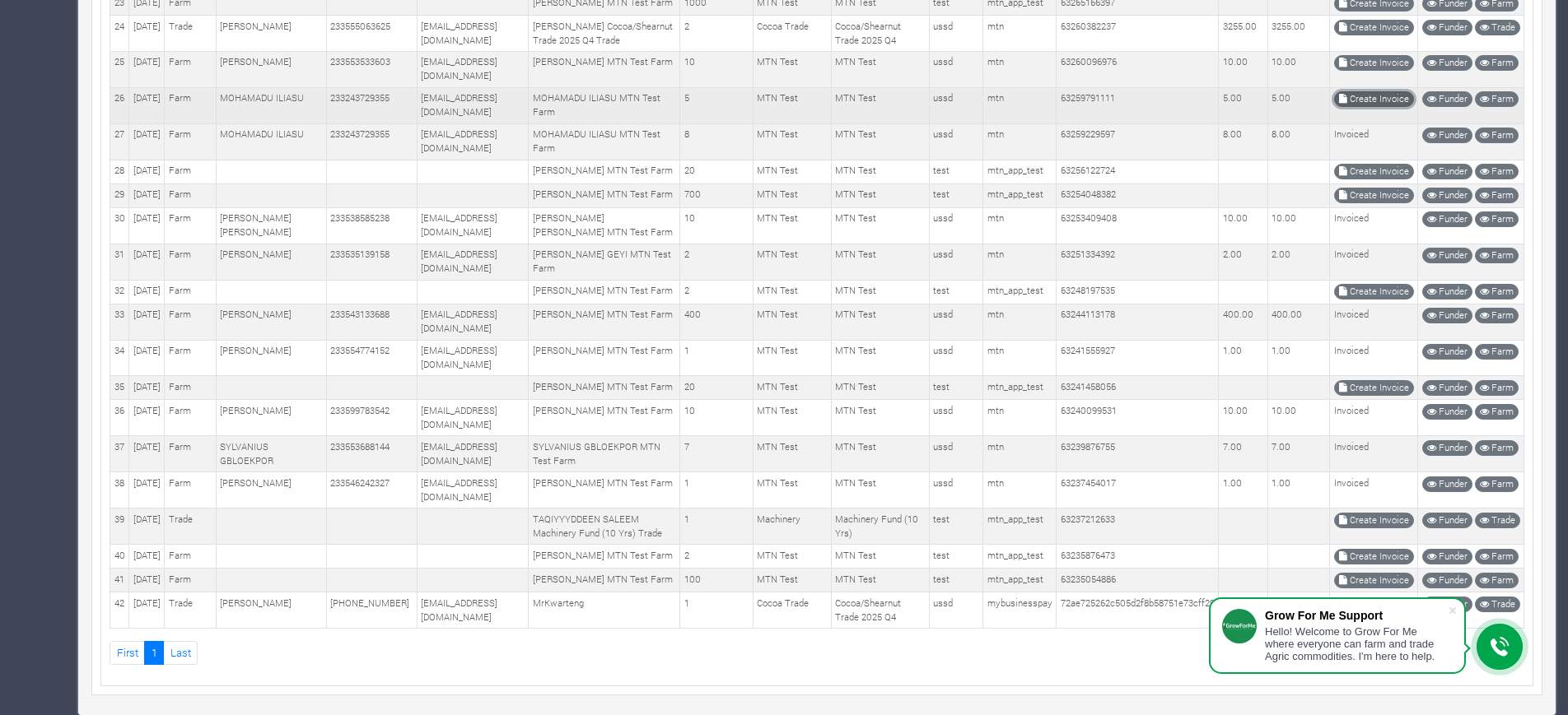
click at [1374, 107] on link "Create Invoice" at bounding box center [1373, 99] width 80 height 16
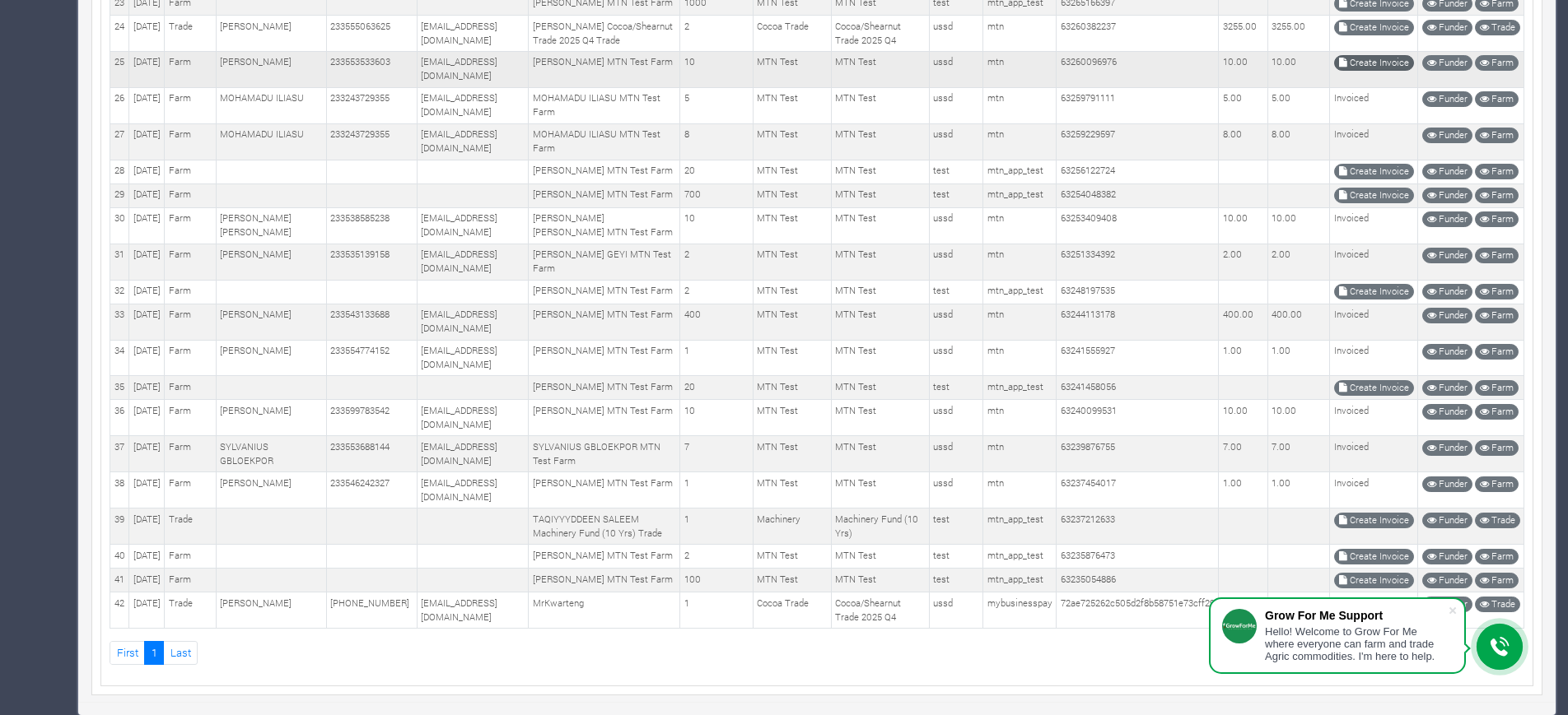
scroll to position [1200, 0]
click at [1367, 71] on link "Create Invoice" at bounding box center [1373, 63] width 80 height 16
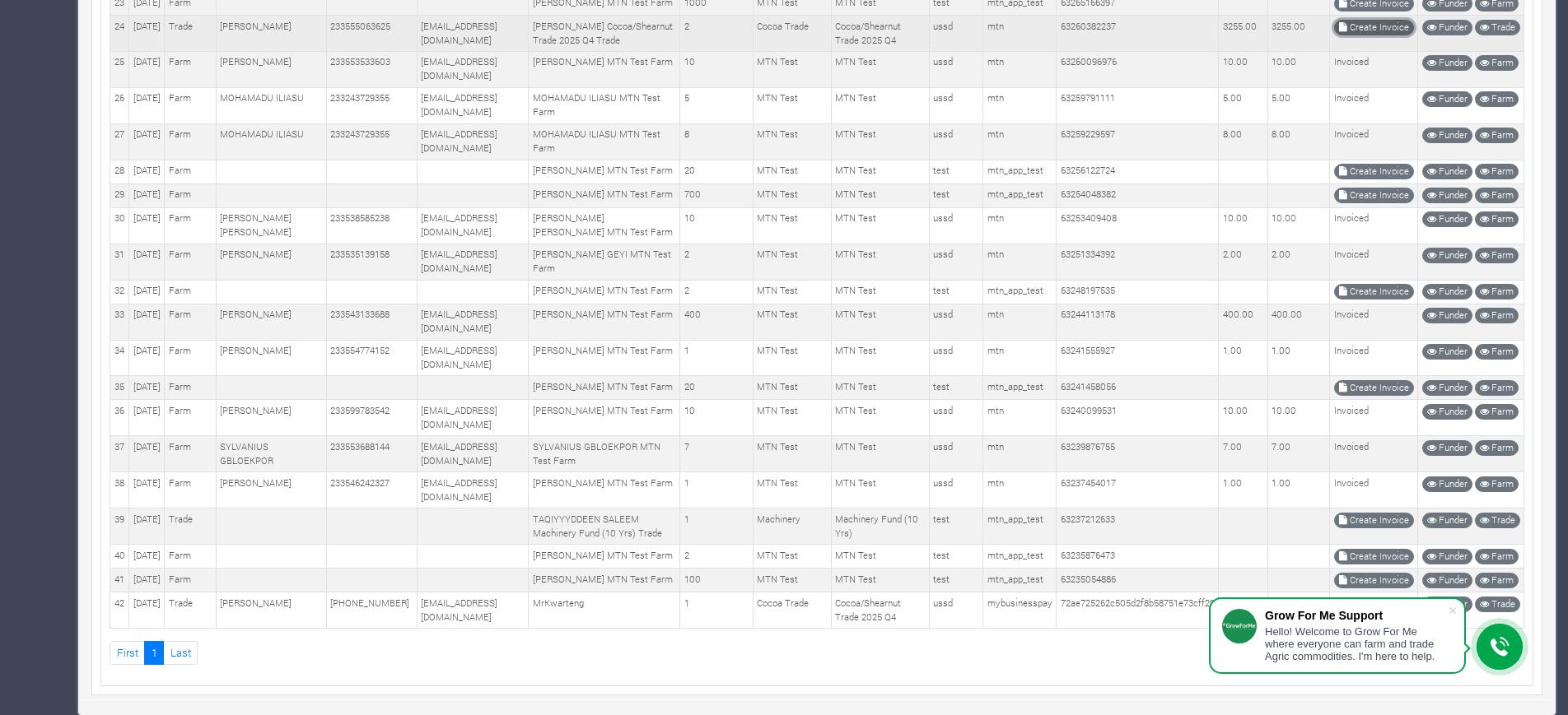
click at [1374, 35] on link "Create Invoice" at bounding box center [1373, 28] width 80 height 16
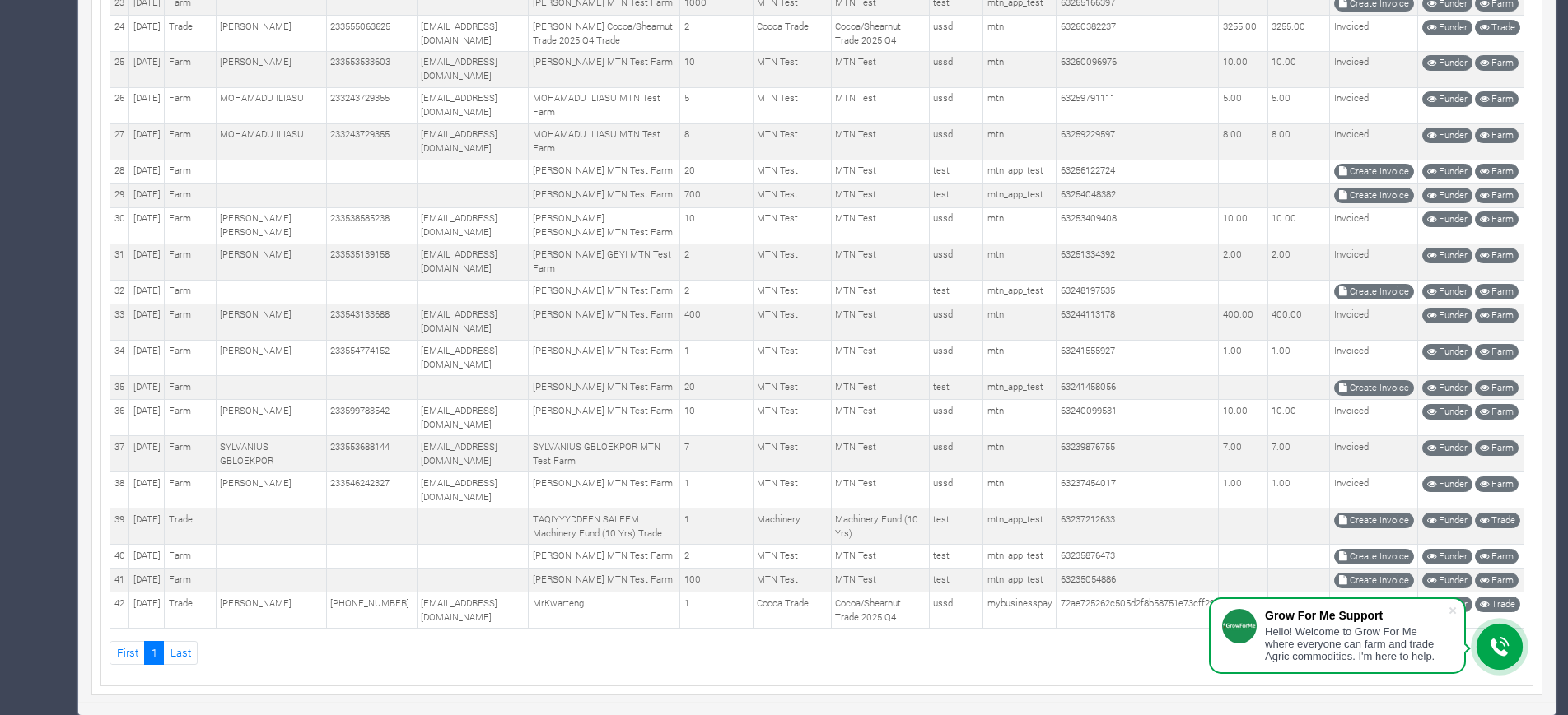
scroll to position [1215, 0]
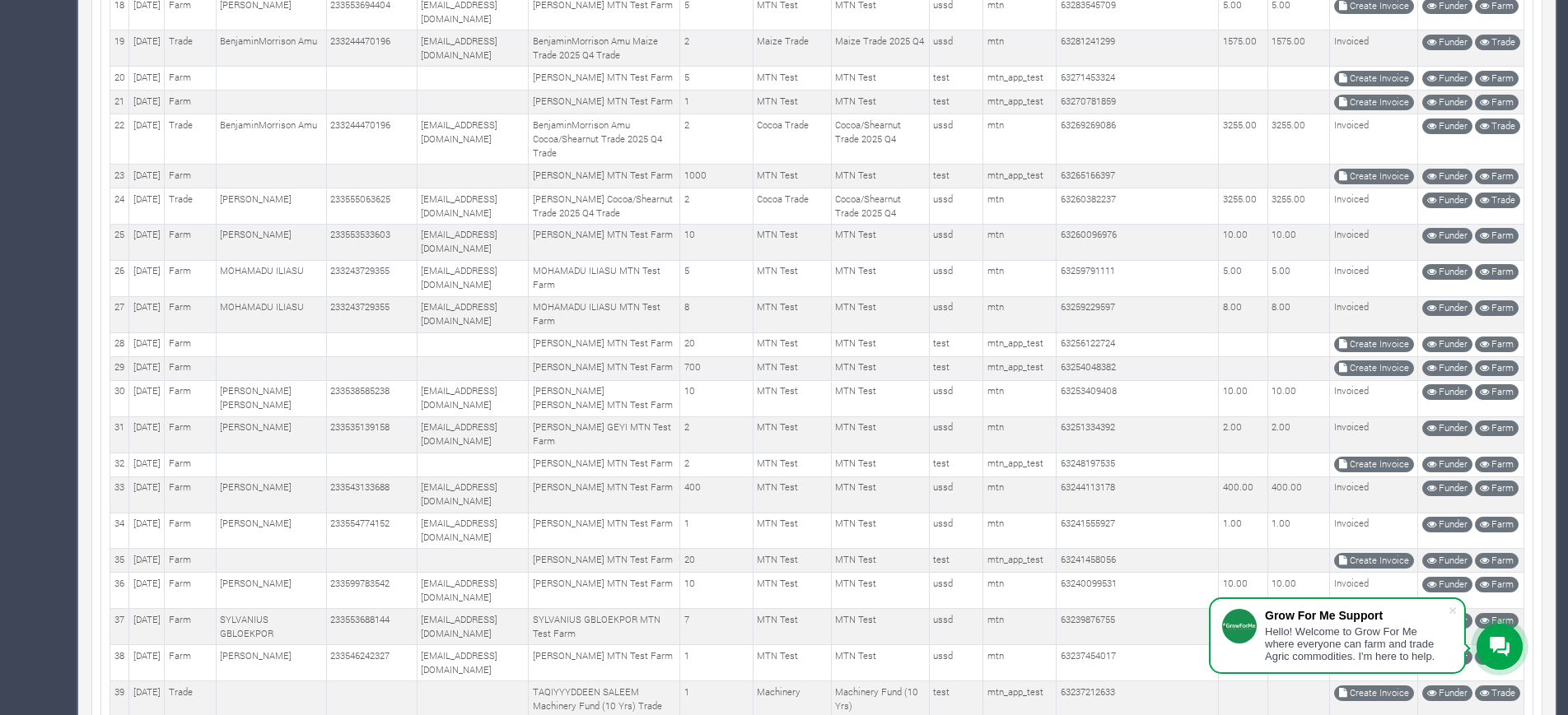
scroll to position [837, 0]
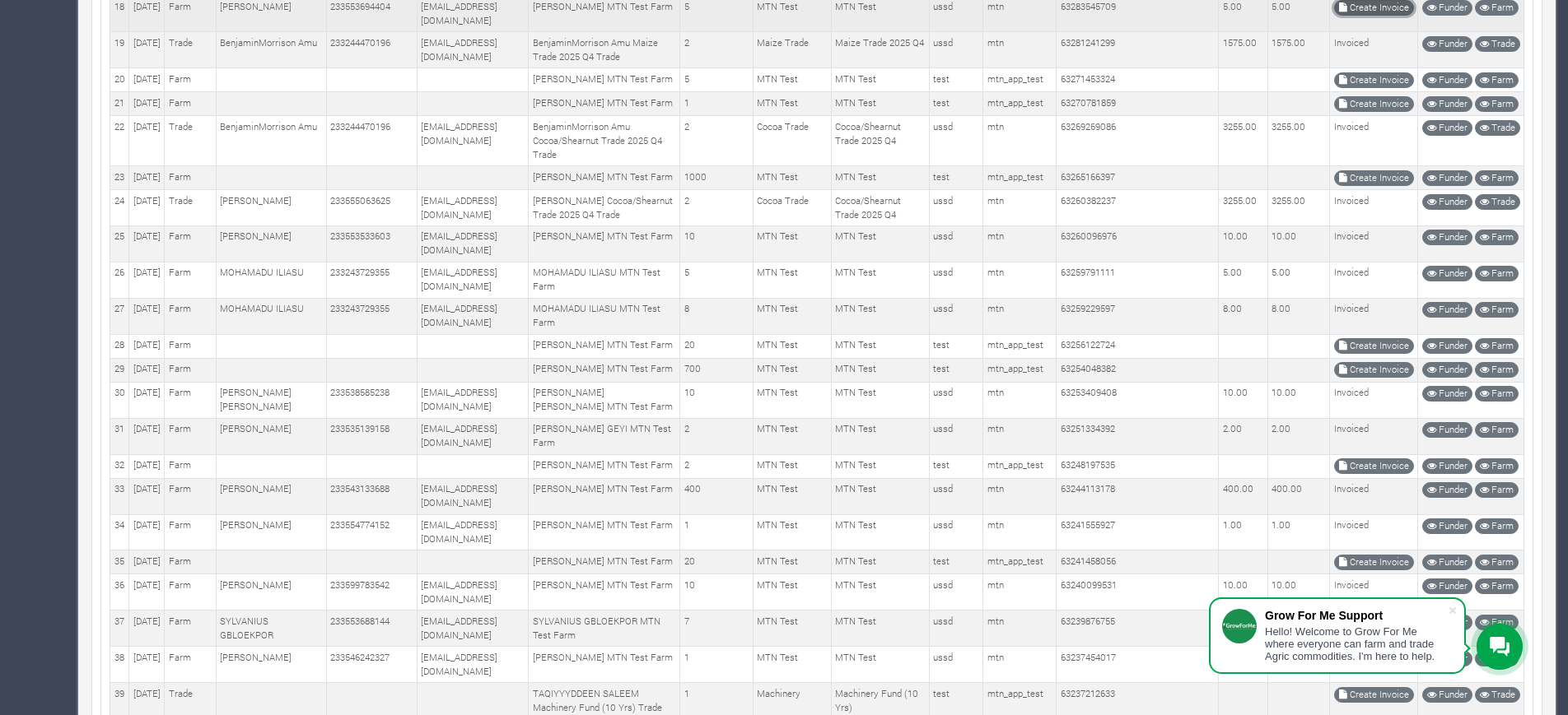
click at [1365, 16] on link "Create Invoice" at bounding box center [1373, 8] width 80 height 16
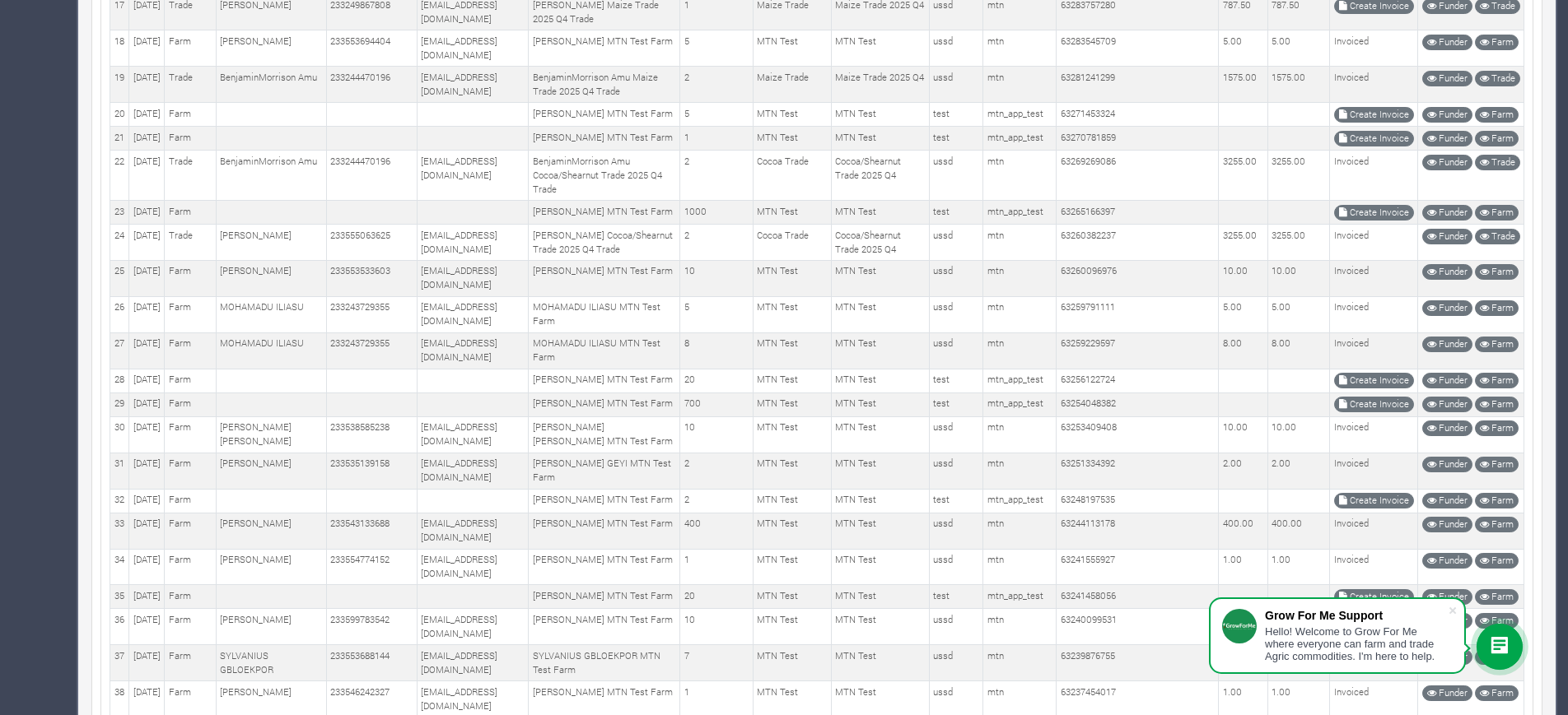
scroll to position [802, 0]
click at [1372, 13] on link "Create Invoice" at bounding box center [1373, 5] width 80 height 16
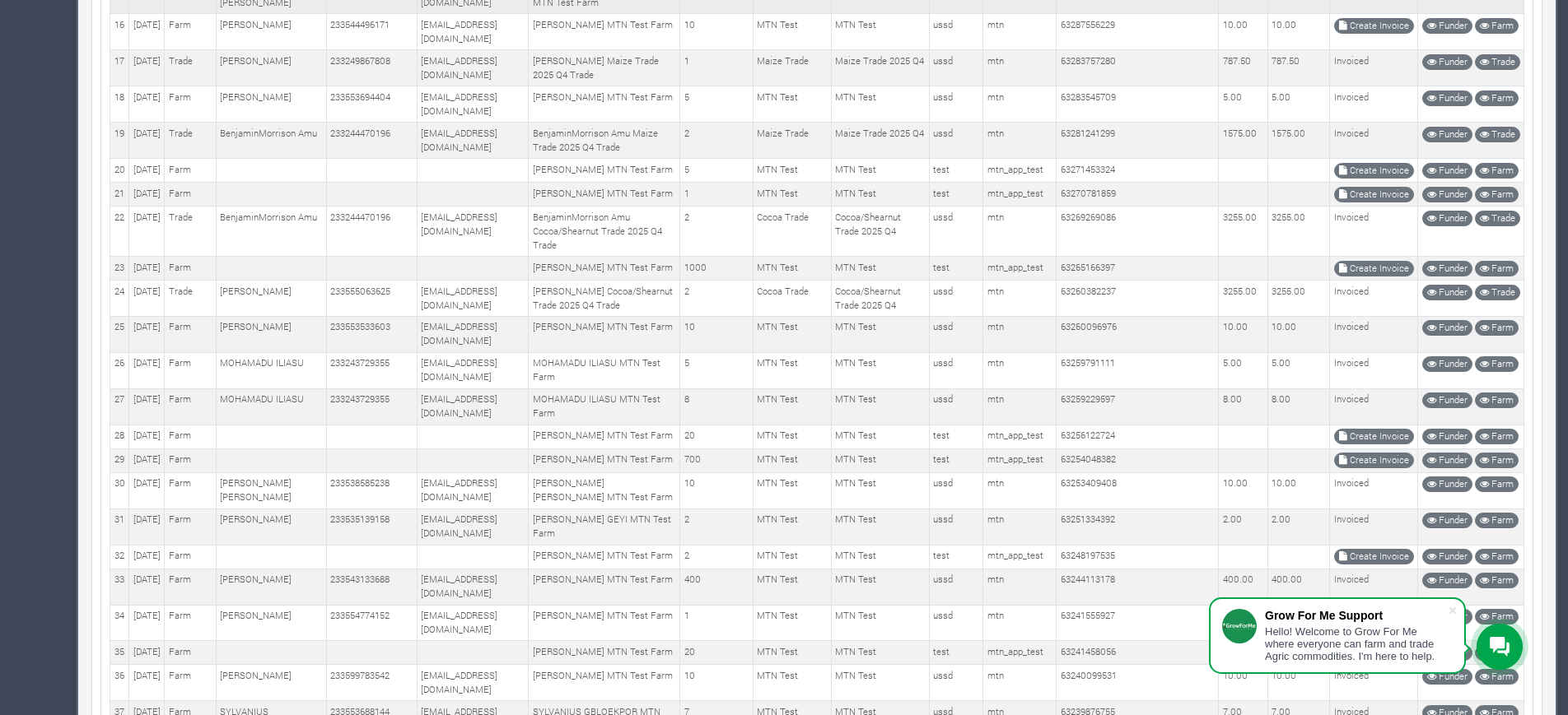
scroll to position [750, 0]
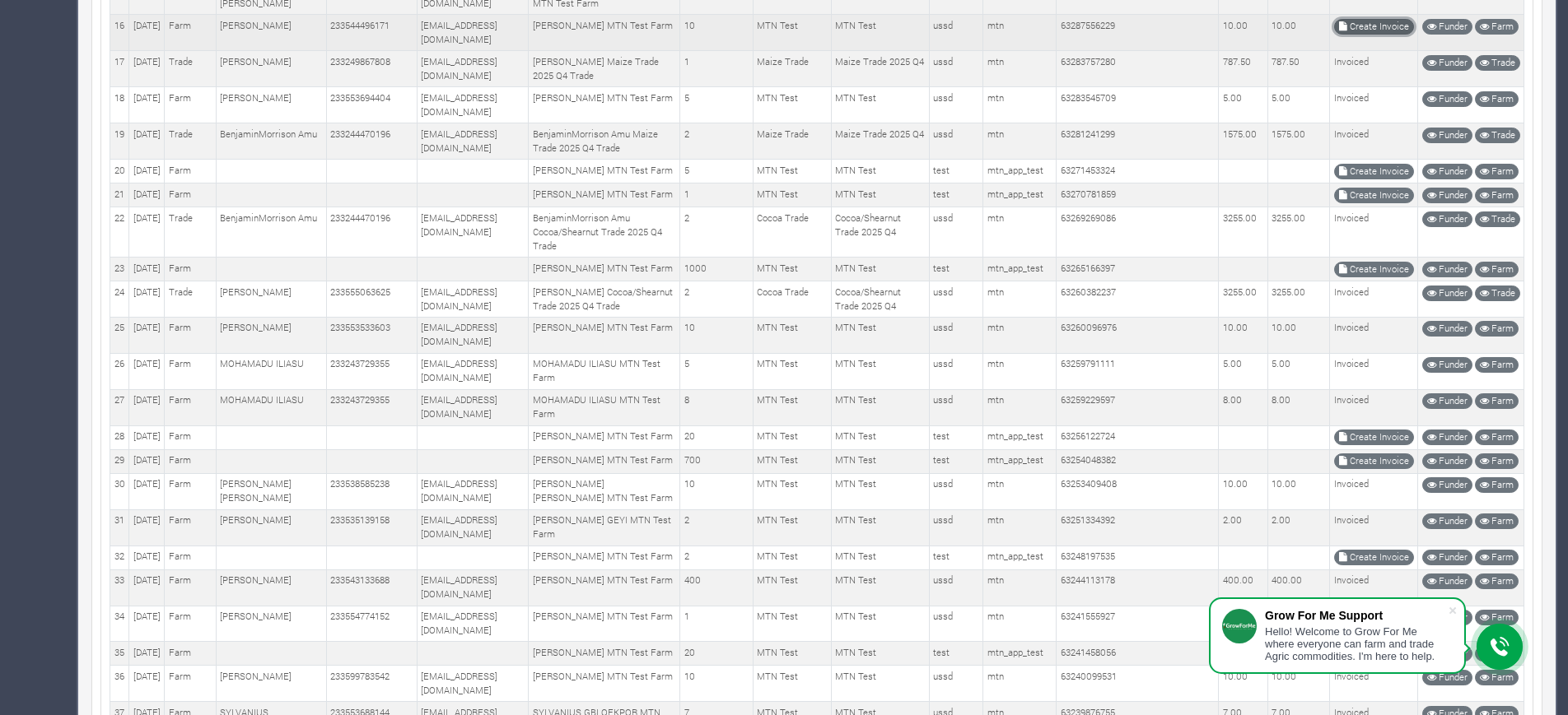
click at [1363, 34] on link "Create Invoice" at bounding box center [1373, 27] width 80 height 16
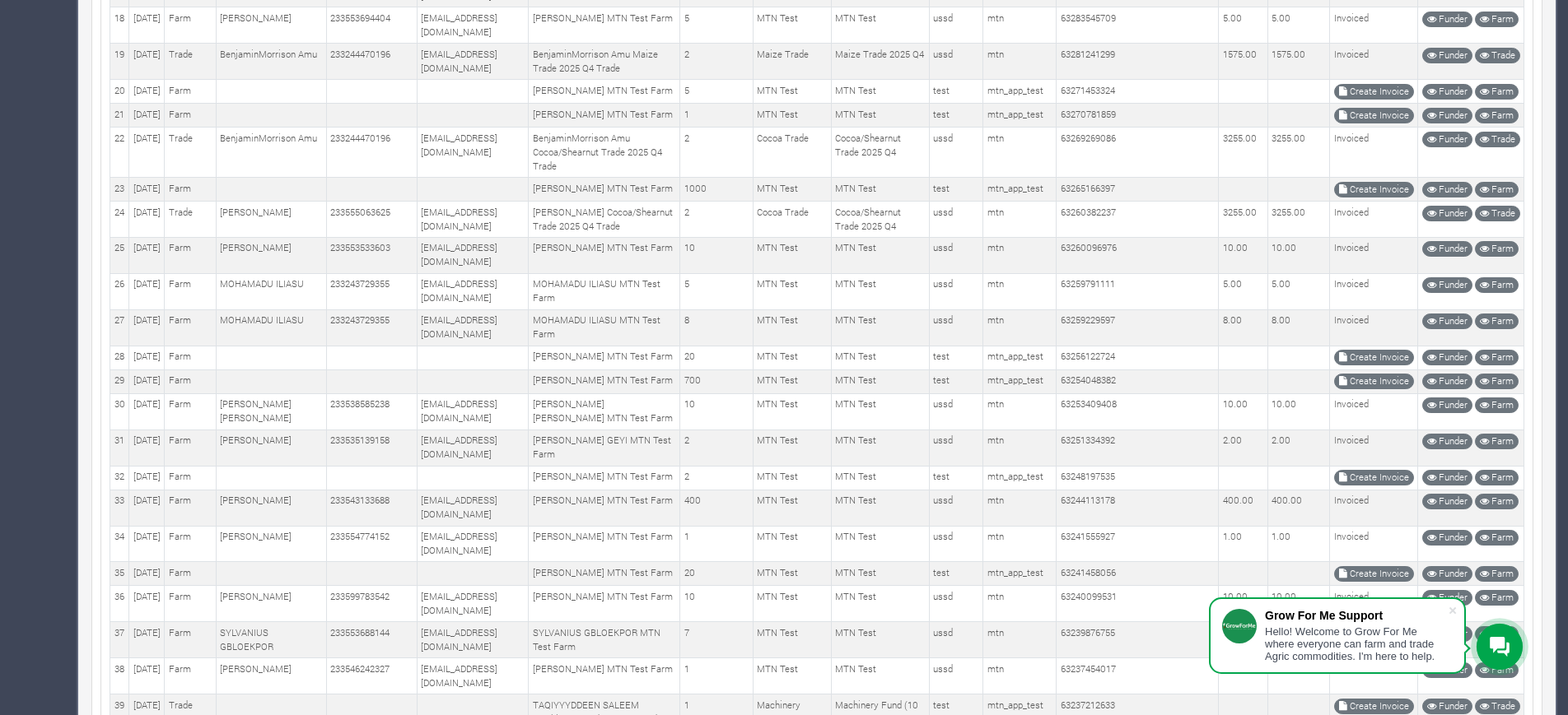
scroll to position [724, 0]
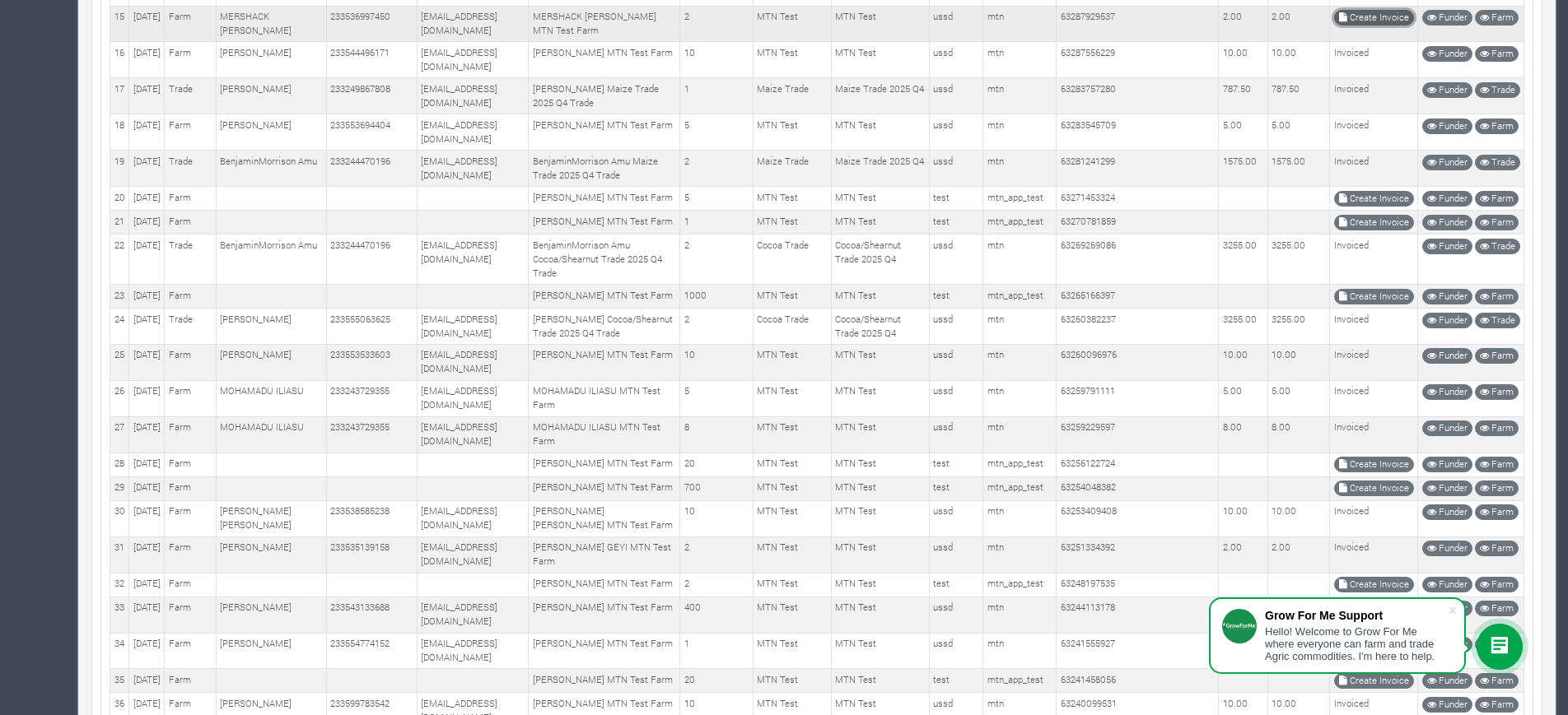
click at [1342, 26] on link "Create Invoice" at bounding box center [1373, 18] width 80 height 16
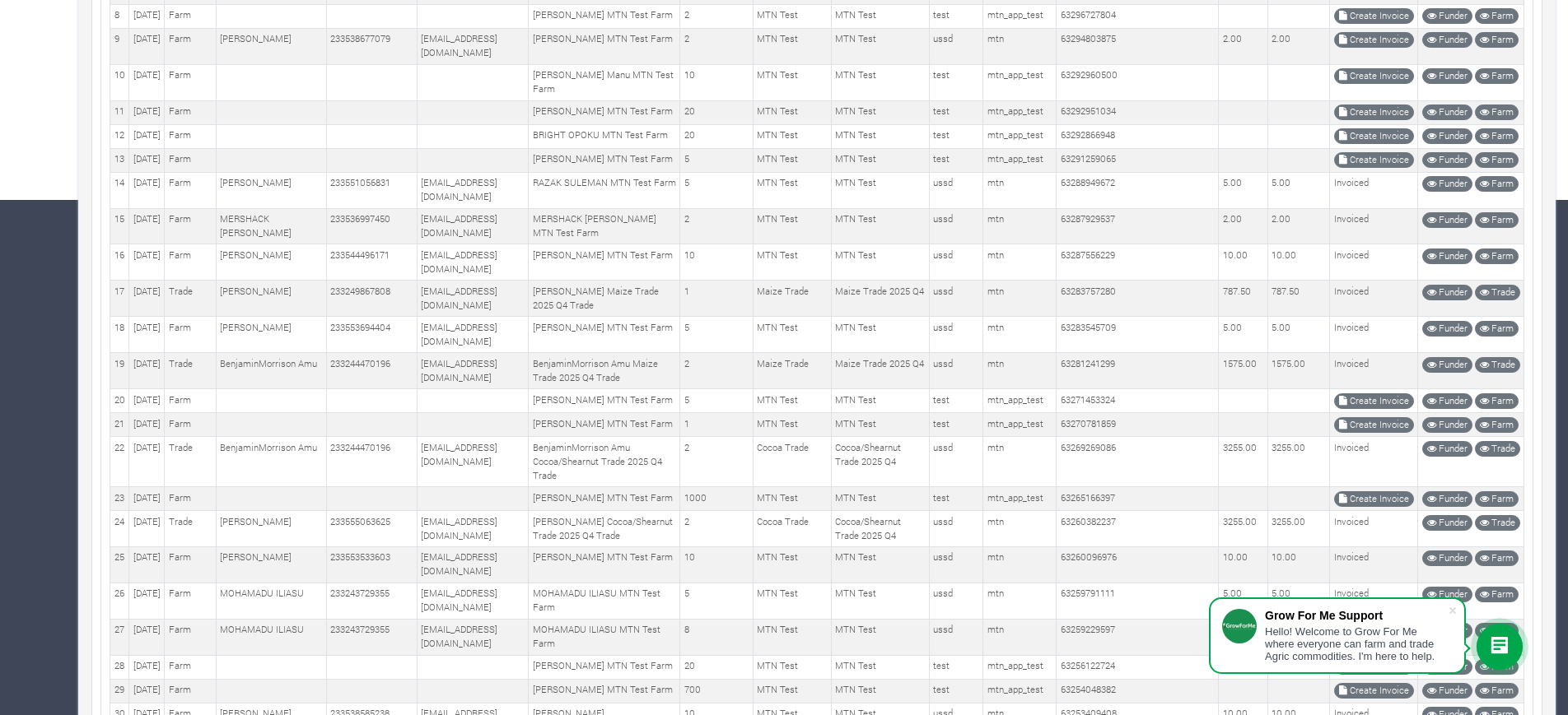
scroll to position [515, 0]
click at [1370, 48] on link "Create Invoice" at bounding box center [1373, 41] width 80 height 16
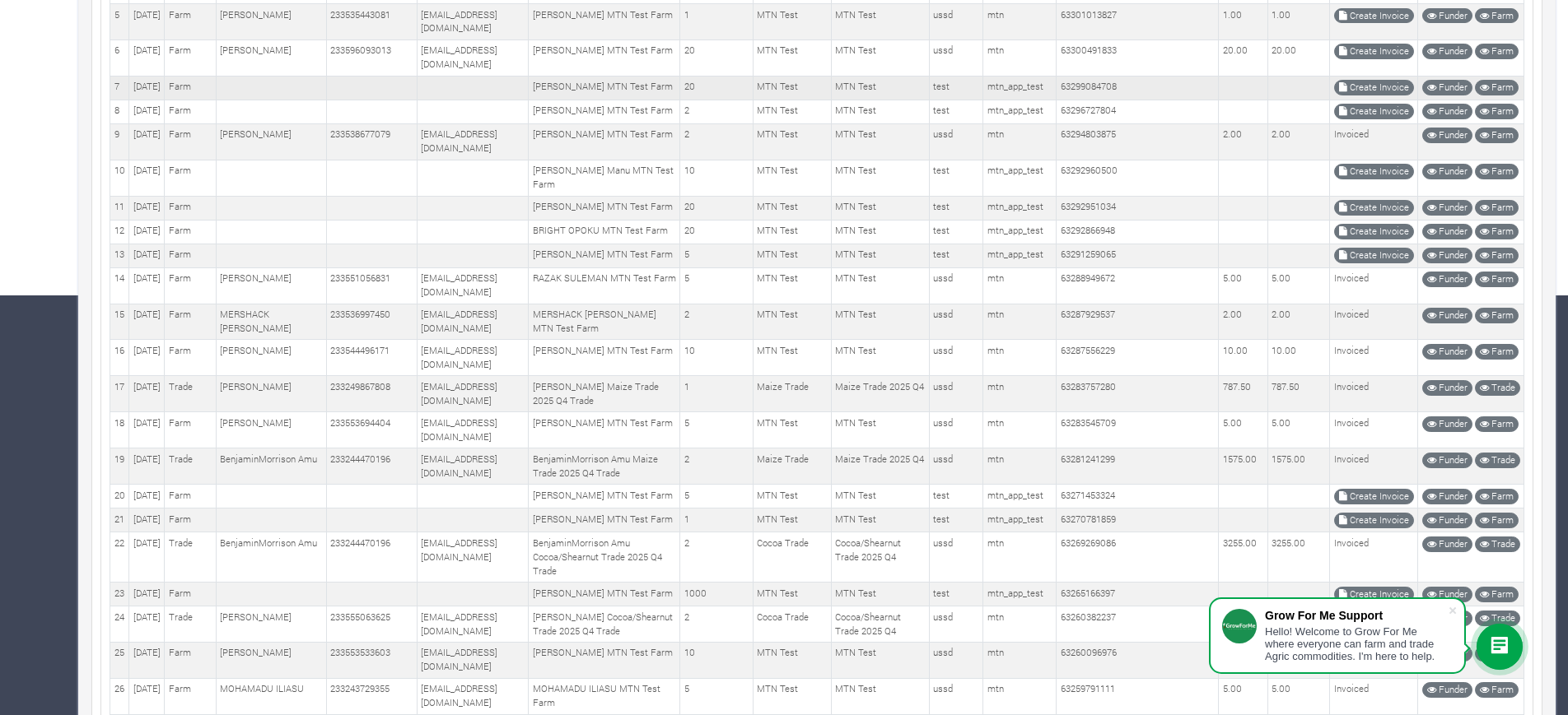
scroll to position [394, 0]
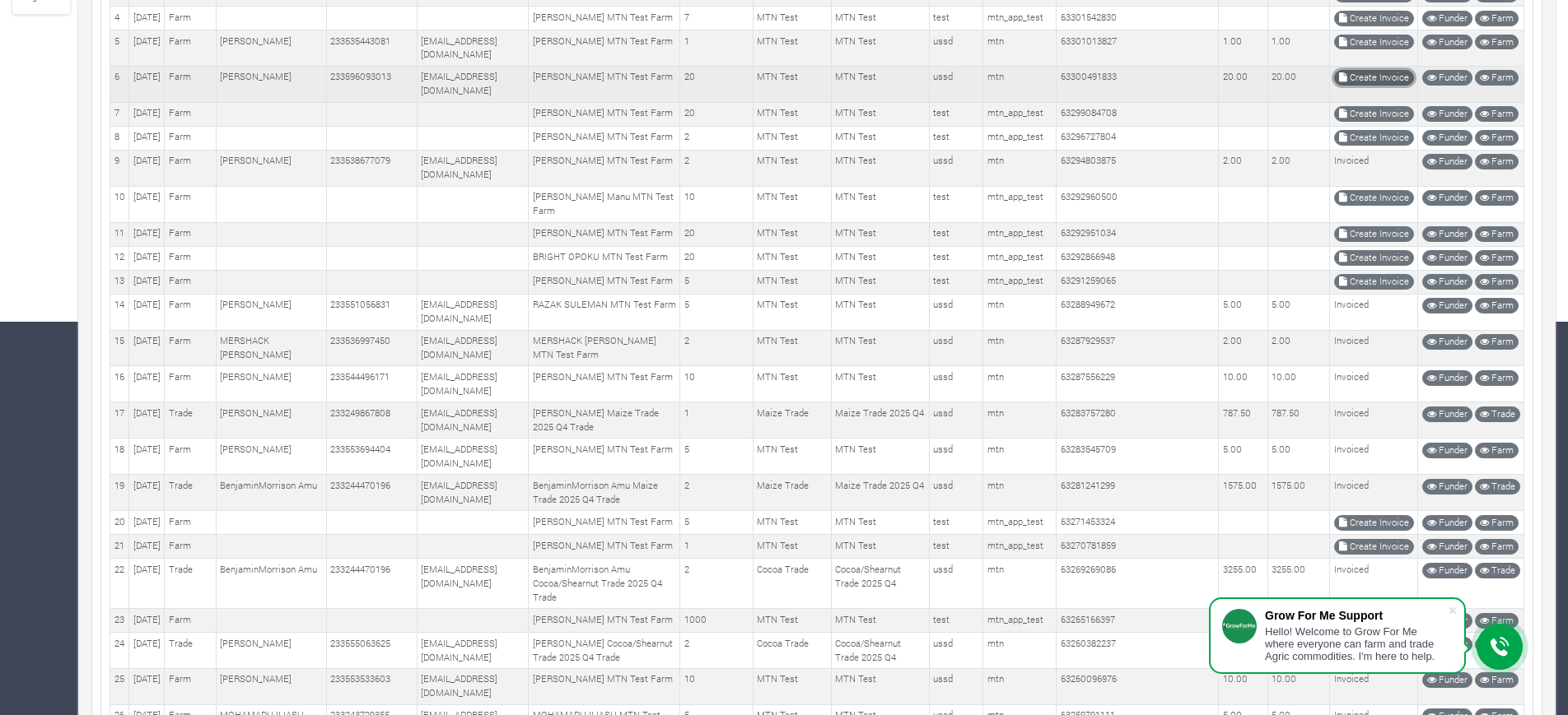
click at [1355, 85] on link "Create Invoice" at bounding box center [1373, 78] width 80 height 16
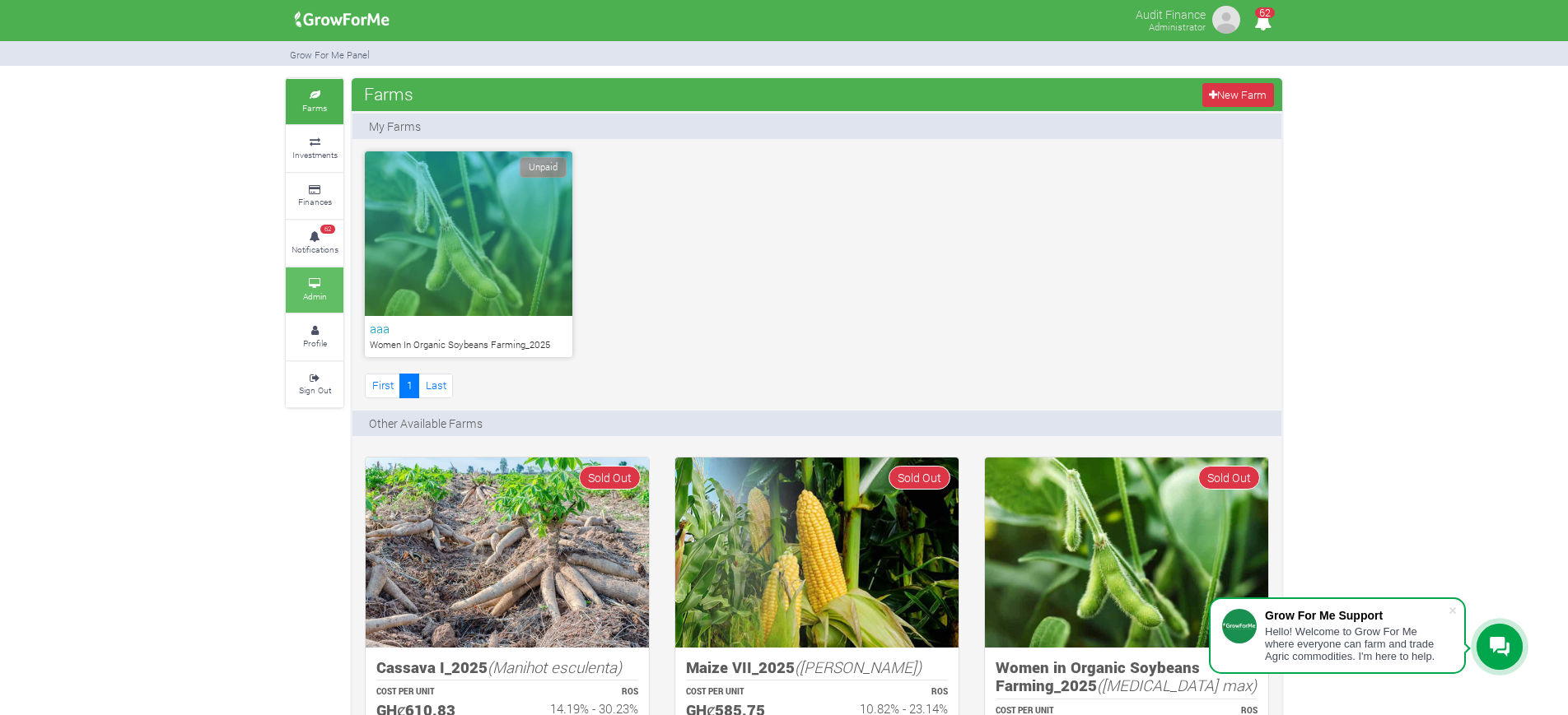
click at [323, 284] on icon at bounding box center [314, 284] width 49 height 8
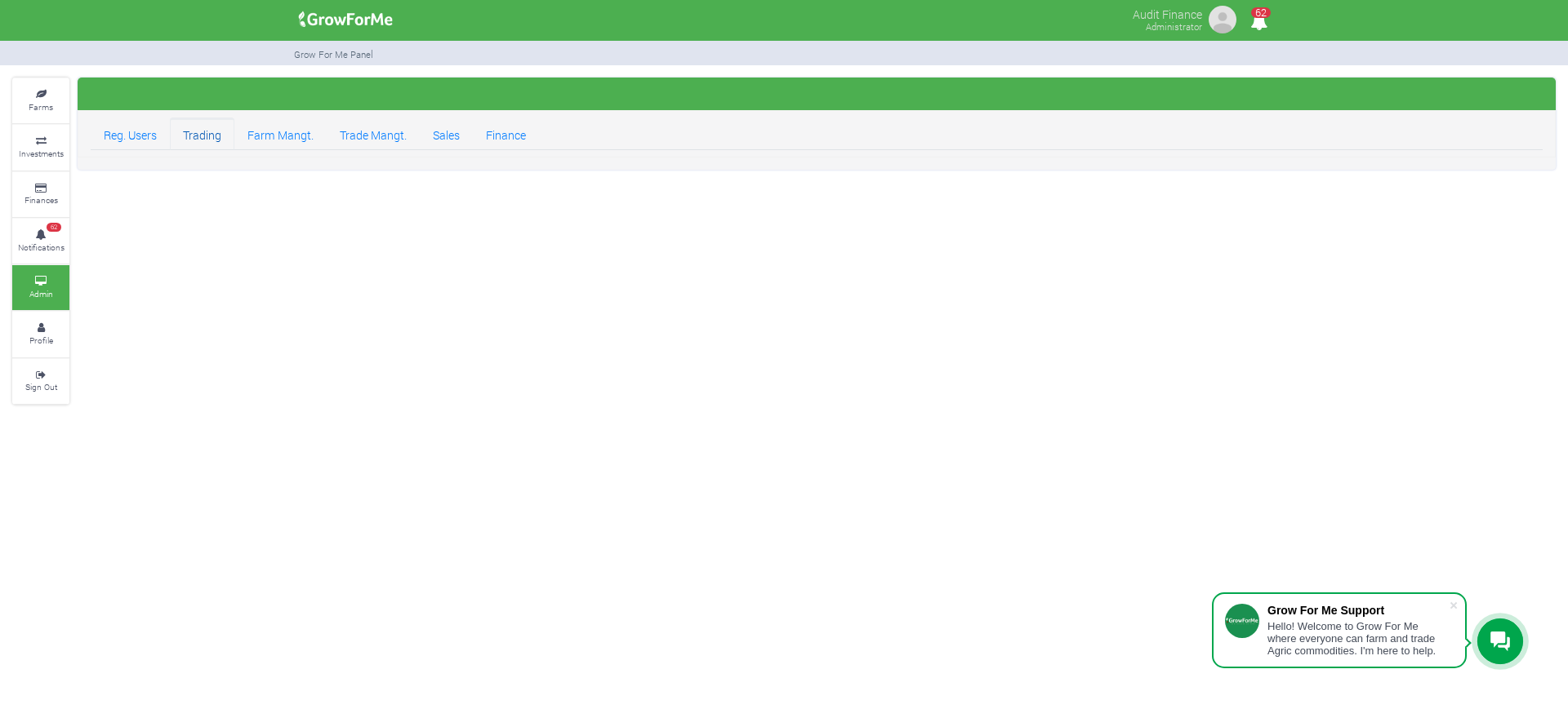
click at [226, 133] on link "Trading" at bounding box center [202, 134] width 64 height 33
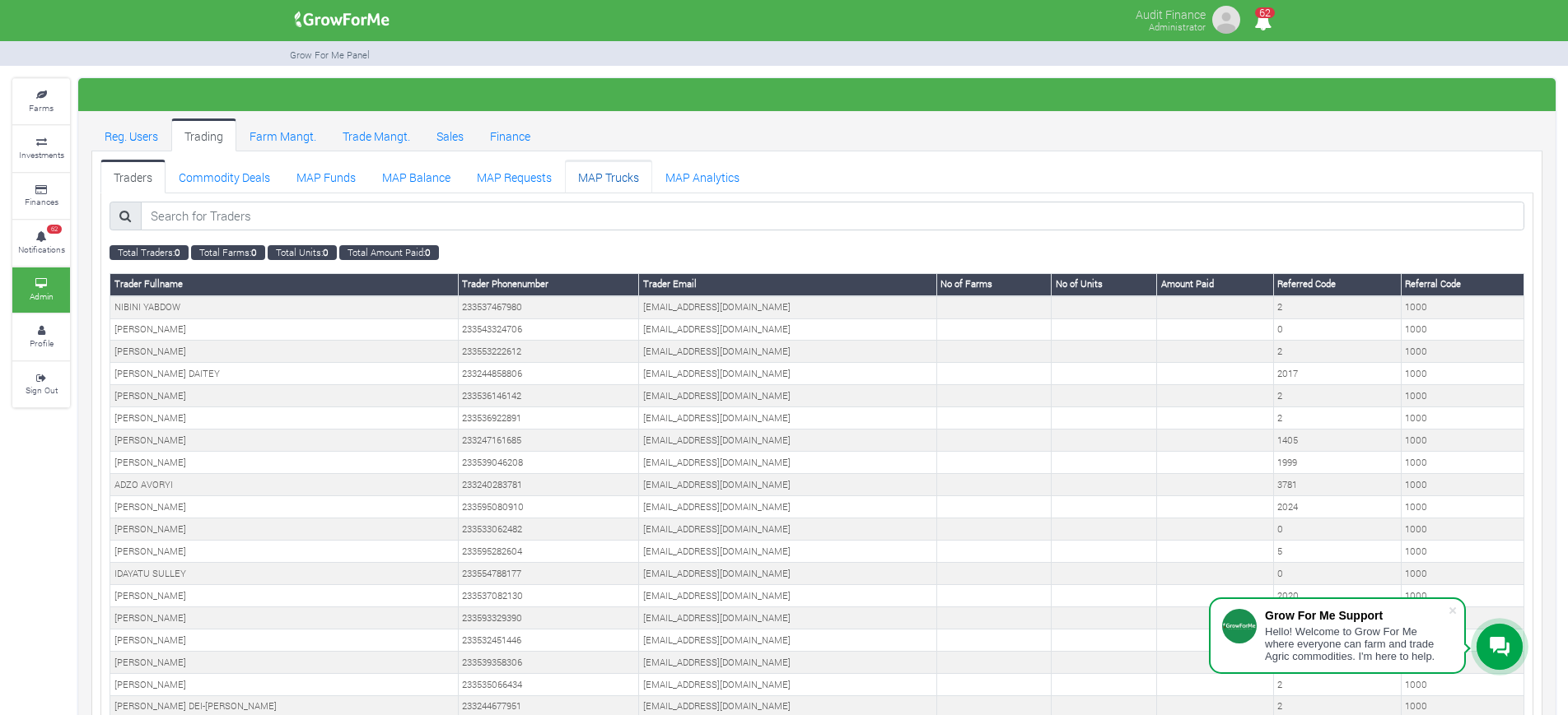
click at [618, 171] on link "MAP Trucks" at bounding box center [608, 177] width 87 height 33
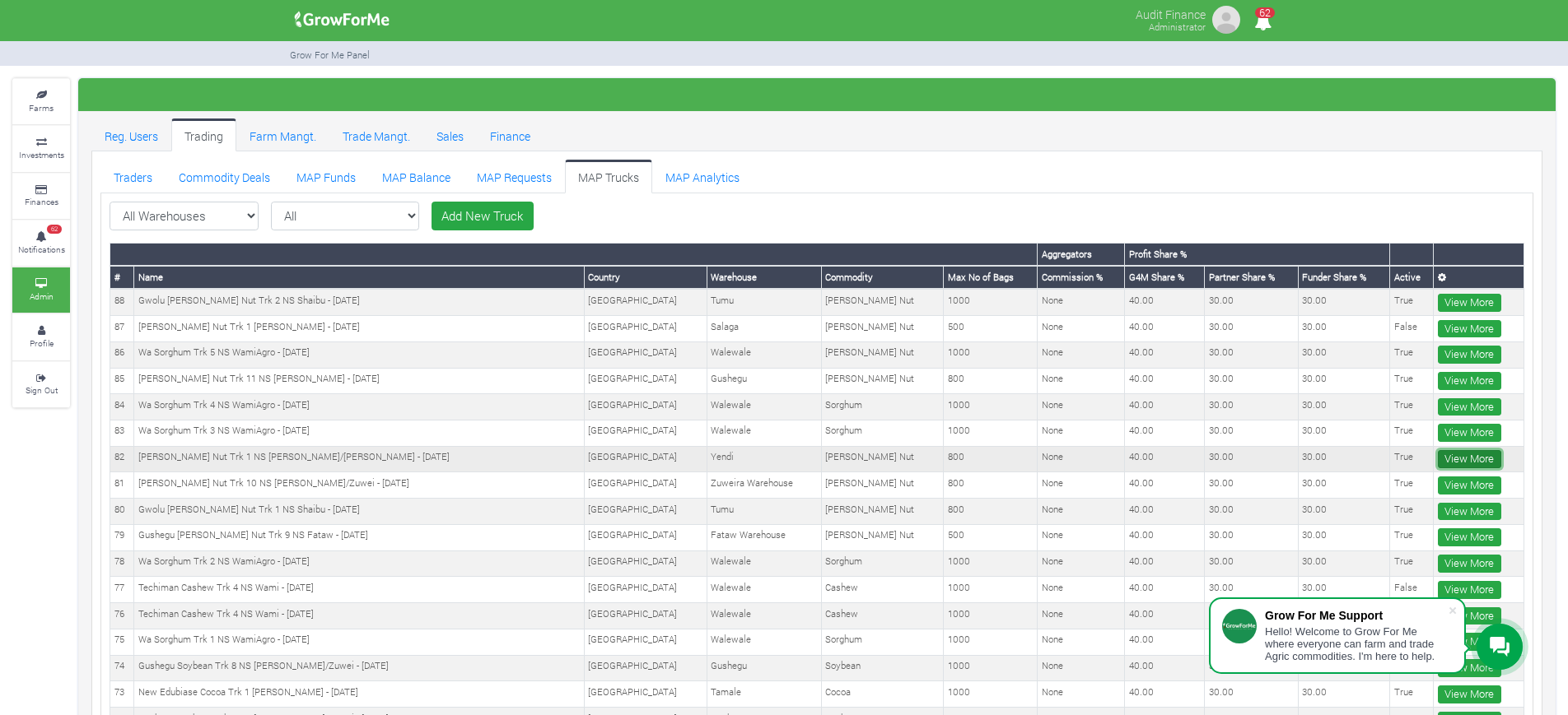
click at [1452, 457] on link "View More" at bounding box center [1469, 459] width 64 height 18
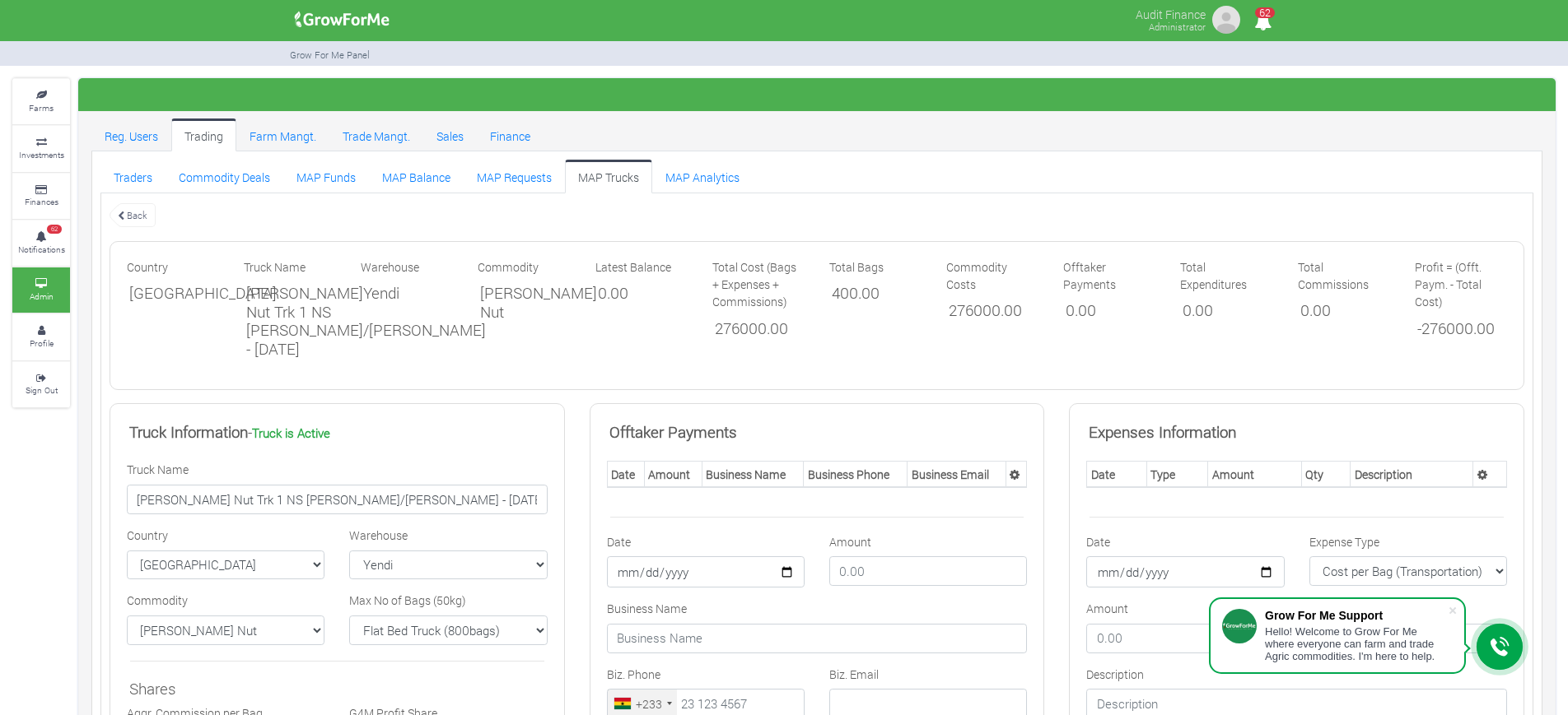
click at [140, 216] on link "Back" at bounding box center [132, 215] width 46 height 28
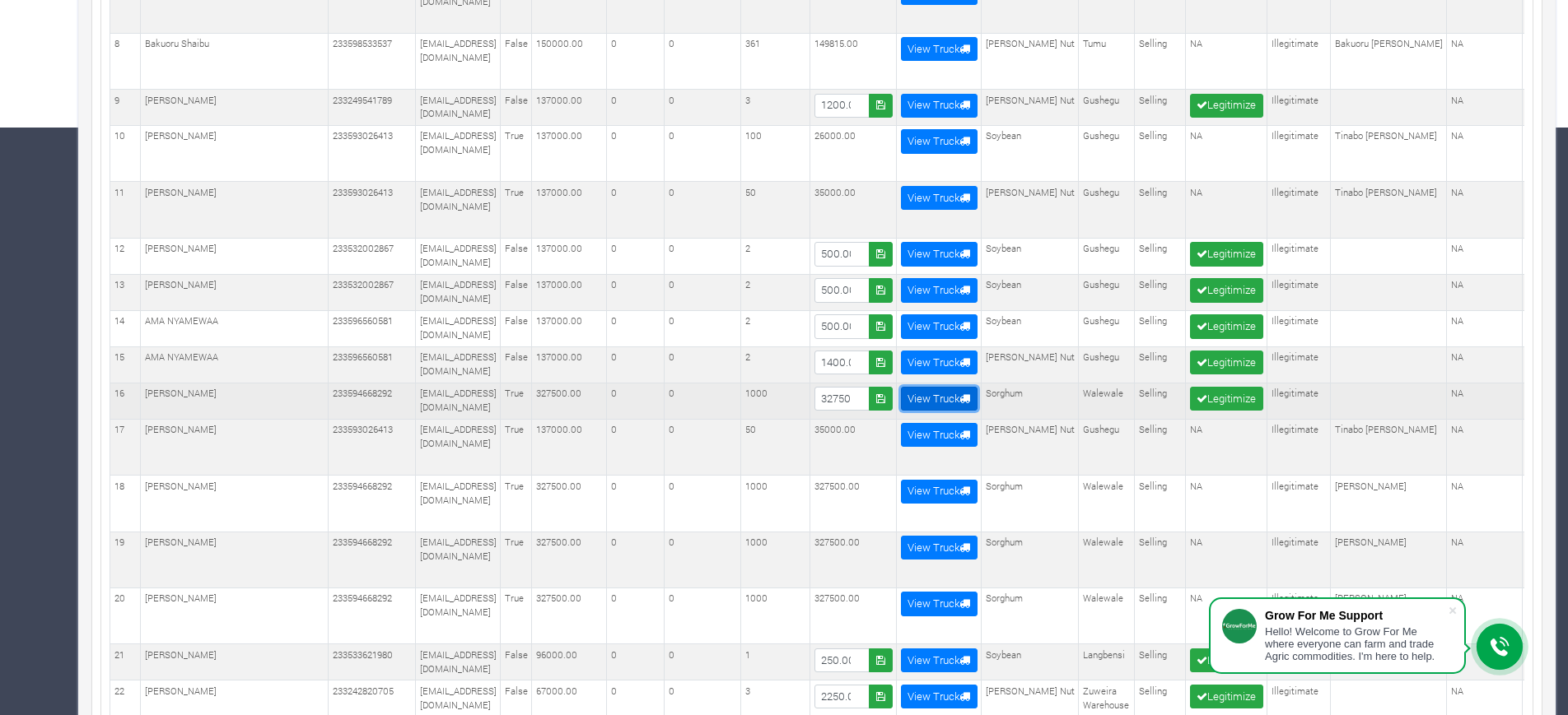
click at [978, 387] on link "View Truck" at bounding box center [939, 399] width 77 height 24
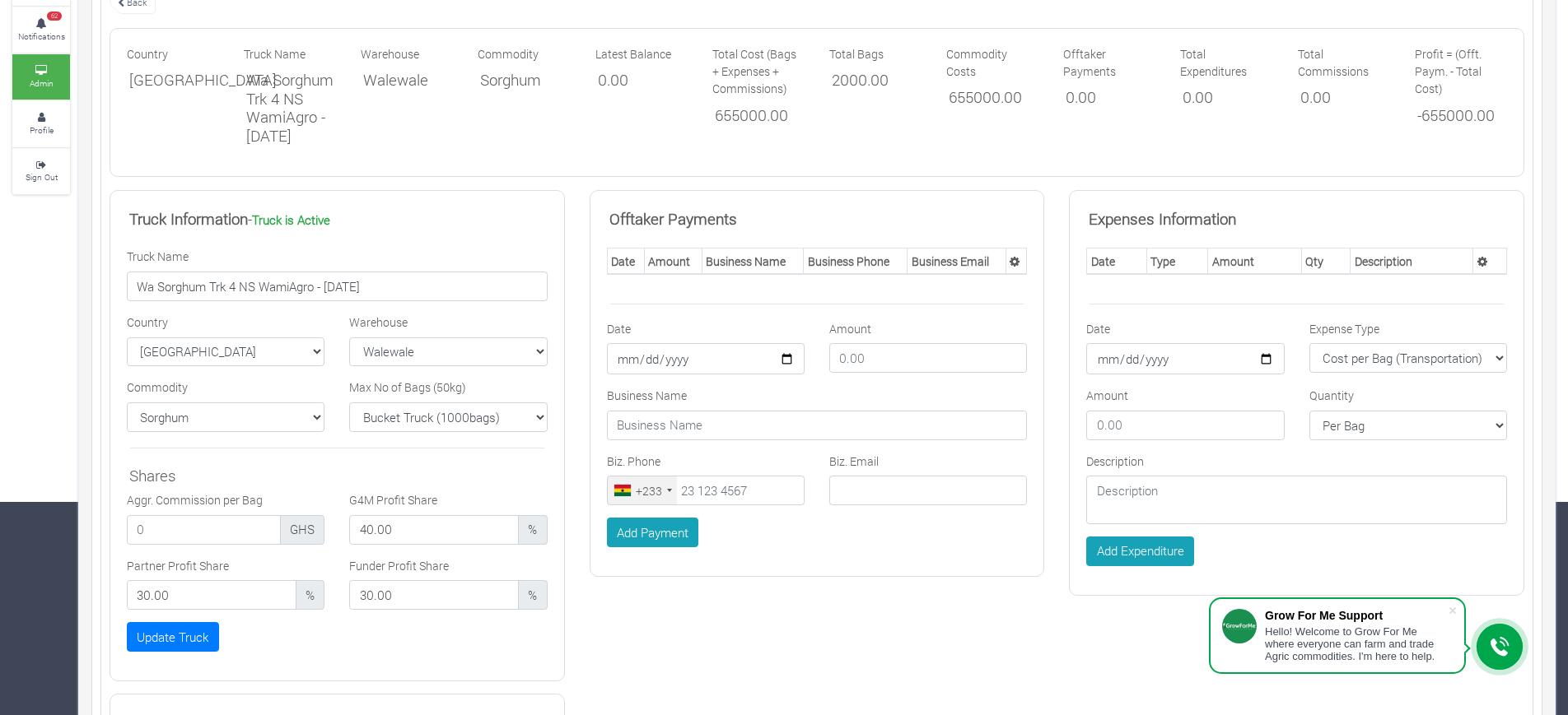
scroll to position [212, 0]
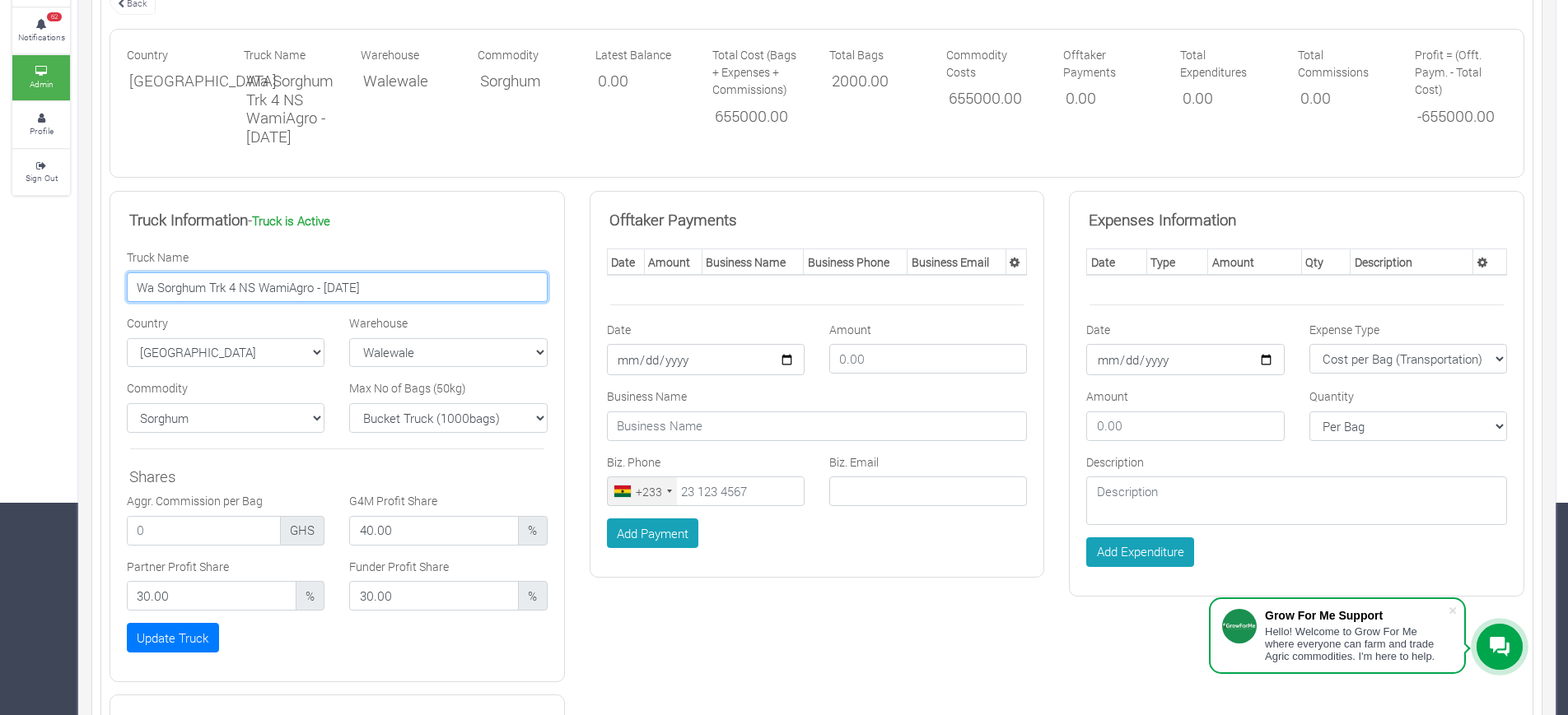
click at [210, 302] on input "Wa Sorghum Trk 4 NS WamiAgro - 04/08/2025" at bounding box center [337, 287] width 420 height 29
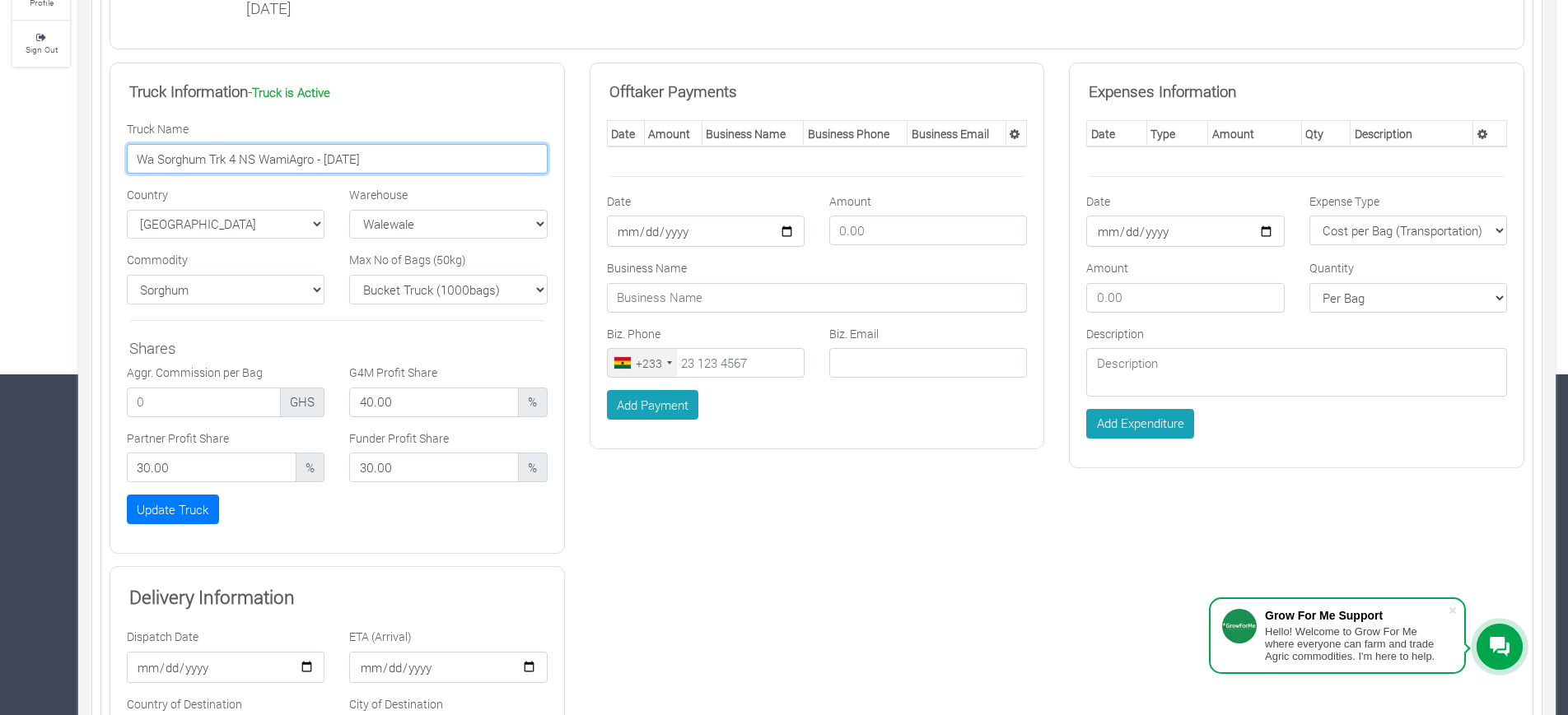
scroll to position [0, 0]
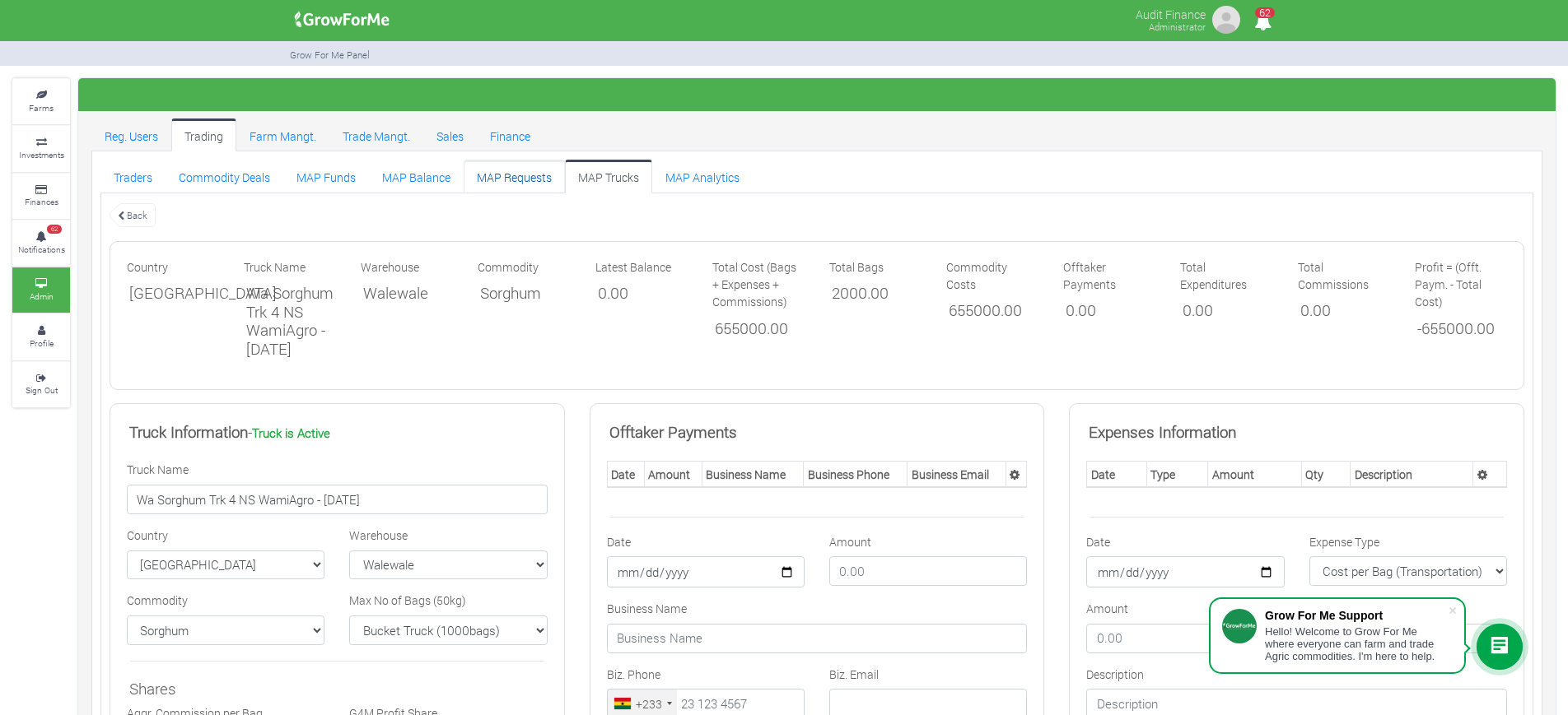
click at [522, 185] on link "MAP Requests" at bounding box center [514, 177] width 101 height 33
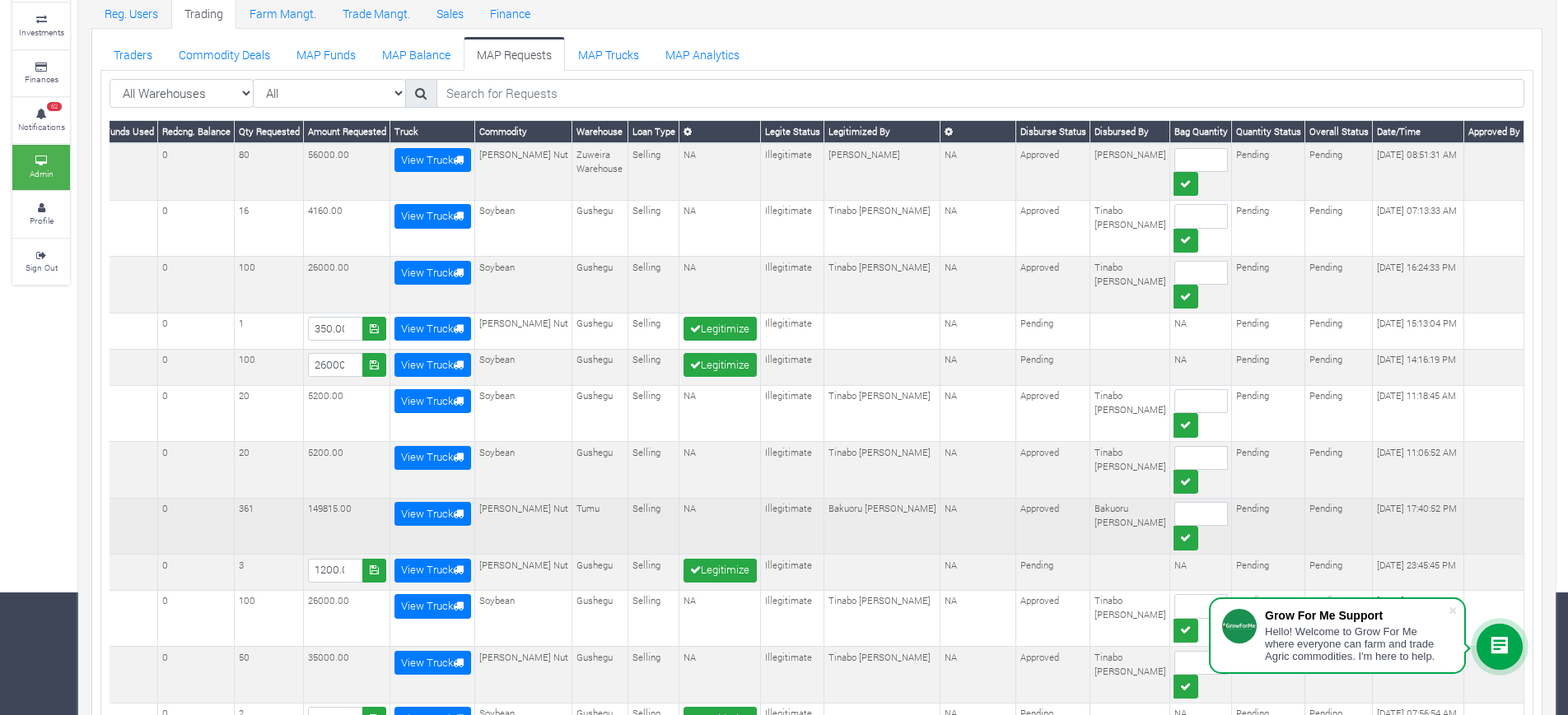
scroll to position [0, 42]
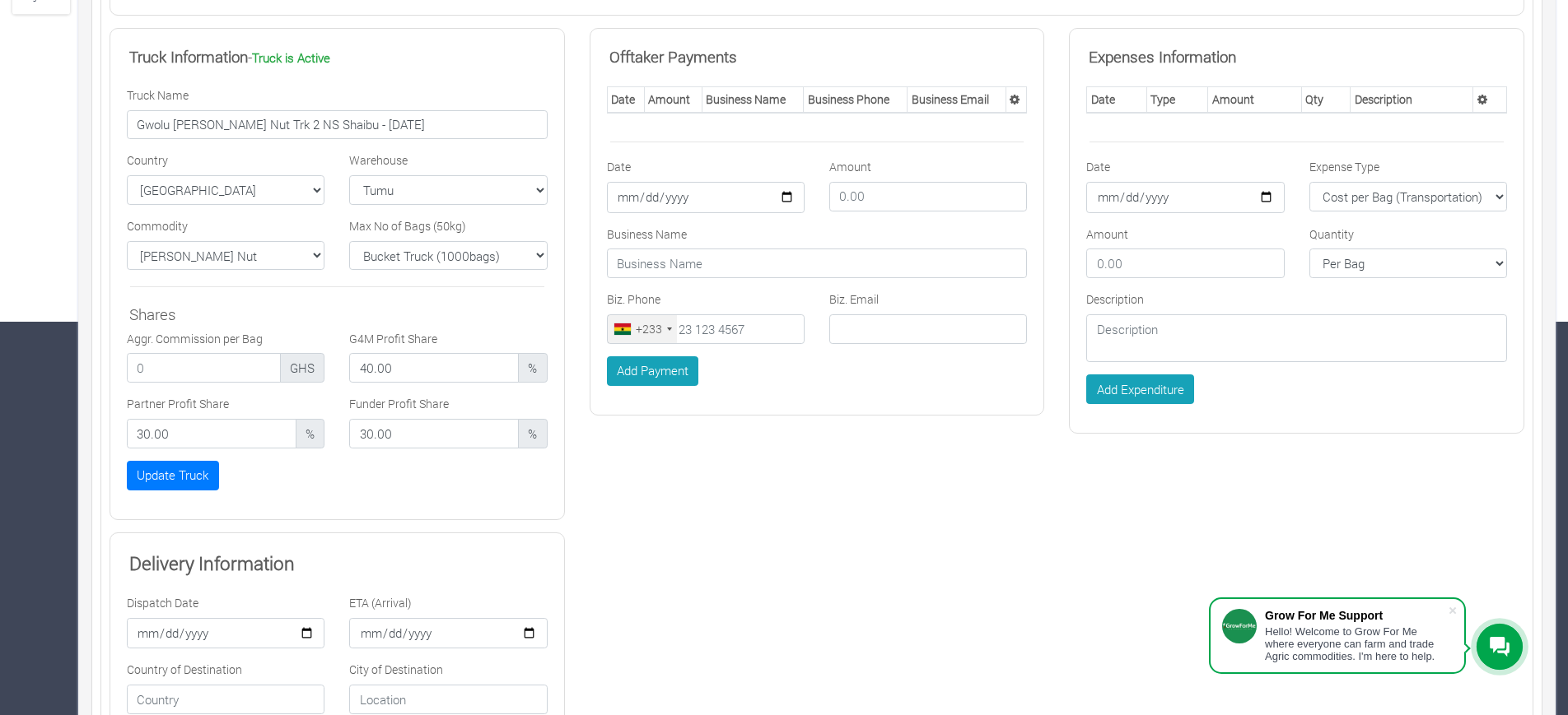
scroll to position [385, 0]
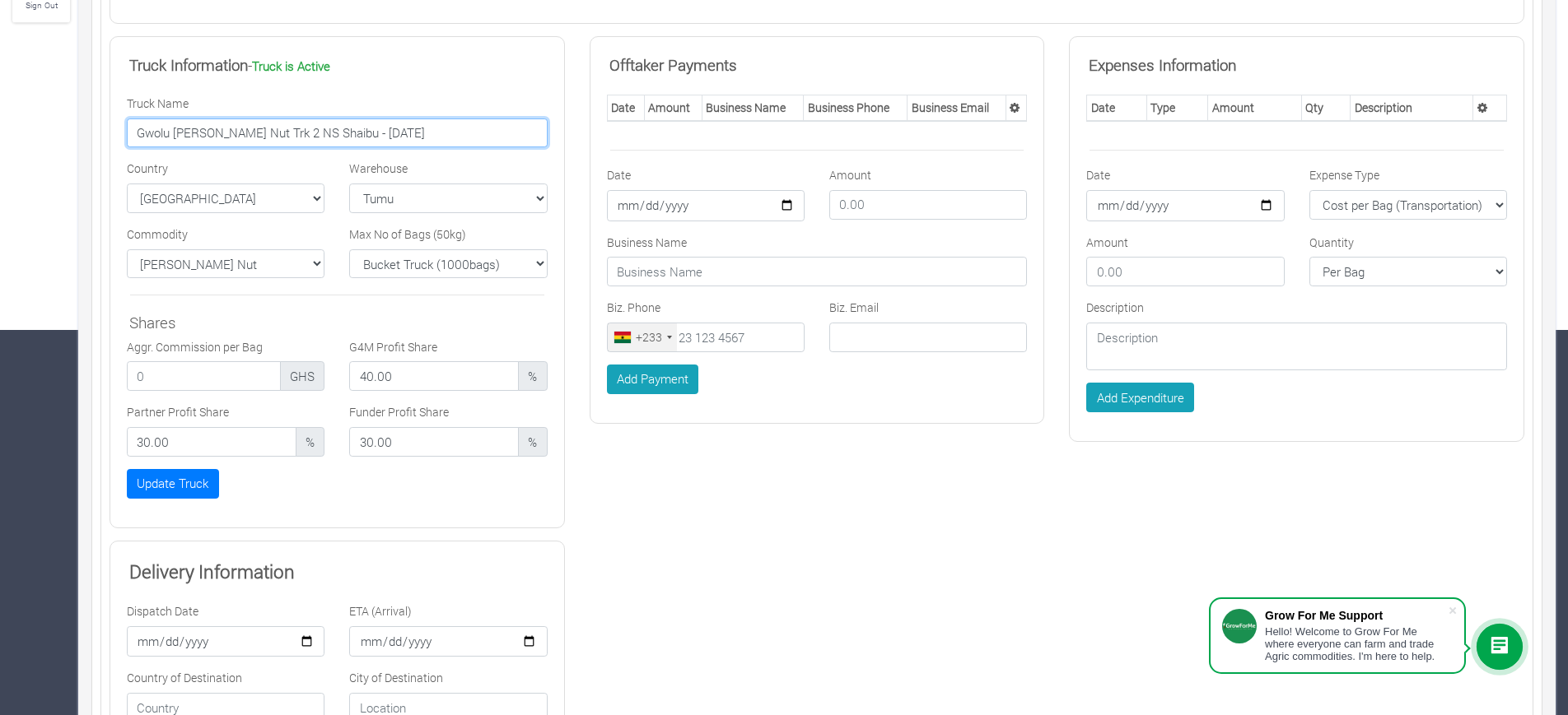
click at [261, 119] on input "Gwolu [PERSON_NAME] Nut Trk 2 NS Shaibu - [DATE]" at bounding box center [337, 134] width 420 height 29
